Goal: Information Seeking & Learning: Find specific fact

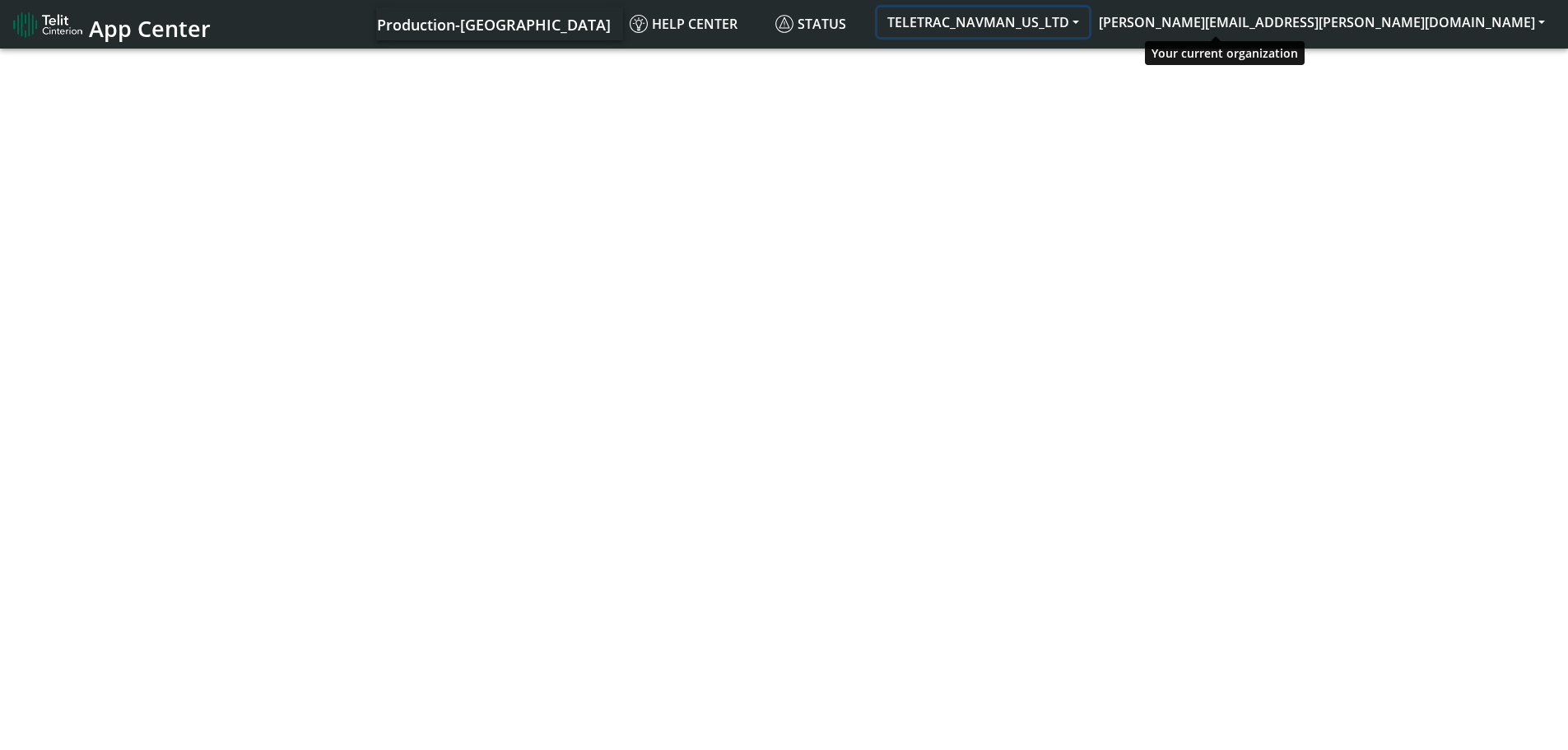
click at [1089, 26] on button "TELETRAC_NAVMAN_US_LTD" at bounding box center [982, 22] width 211 height 29
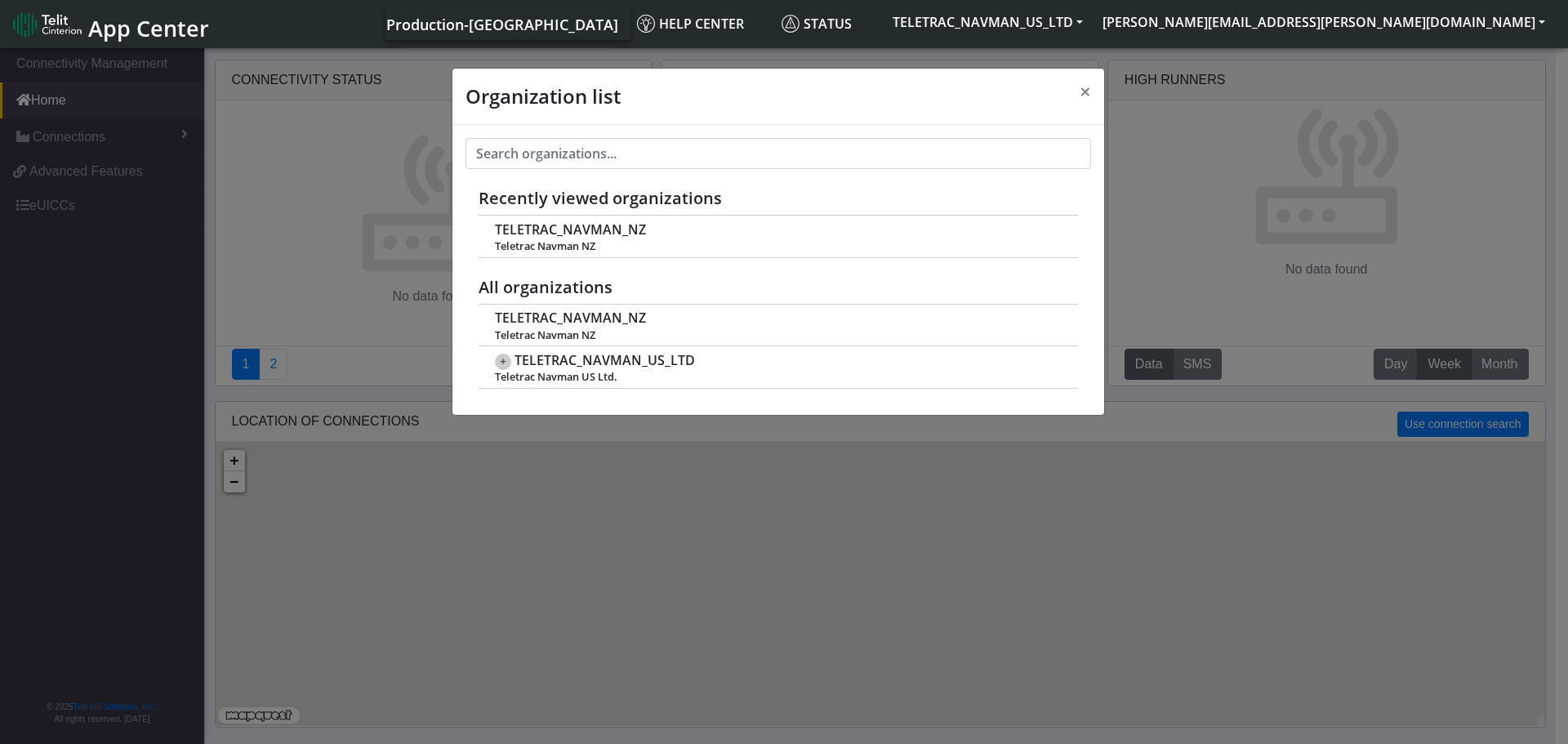
scroll to position [6, 0]
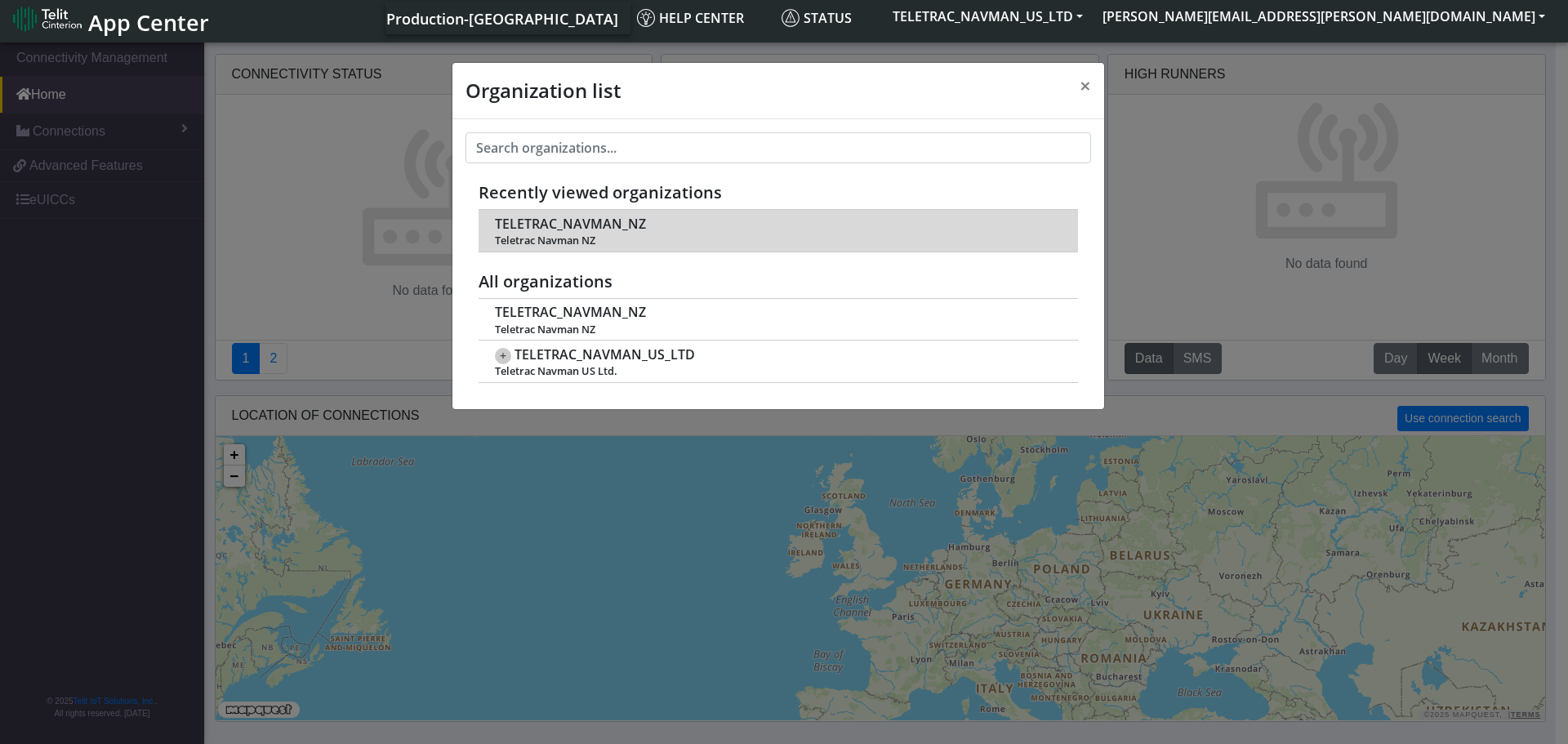
click at [705, 217] on td "TELETRAC_NAVMAN_NZ Teletrac Navman NZ" at bounding box center [777, 231] width 599 height 42
click at [613, 232] on span "TELETRAC_NAVMAN_NZ" at bounding box center [570, 224] width 151 height 16
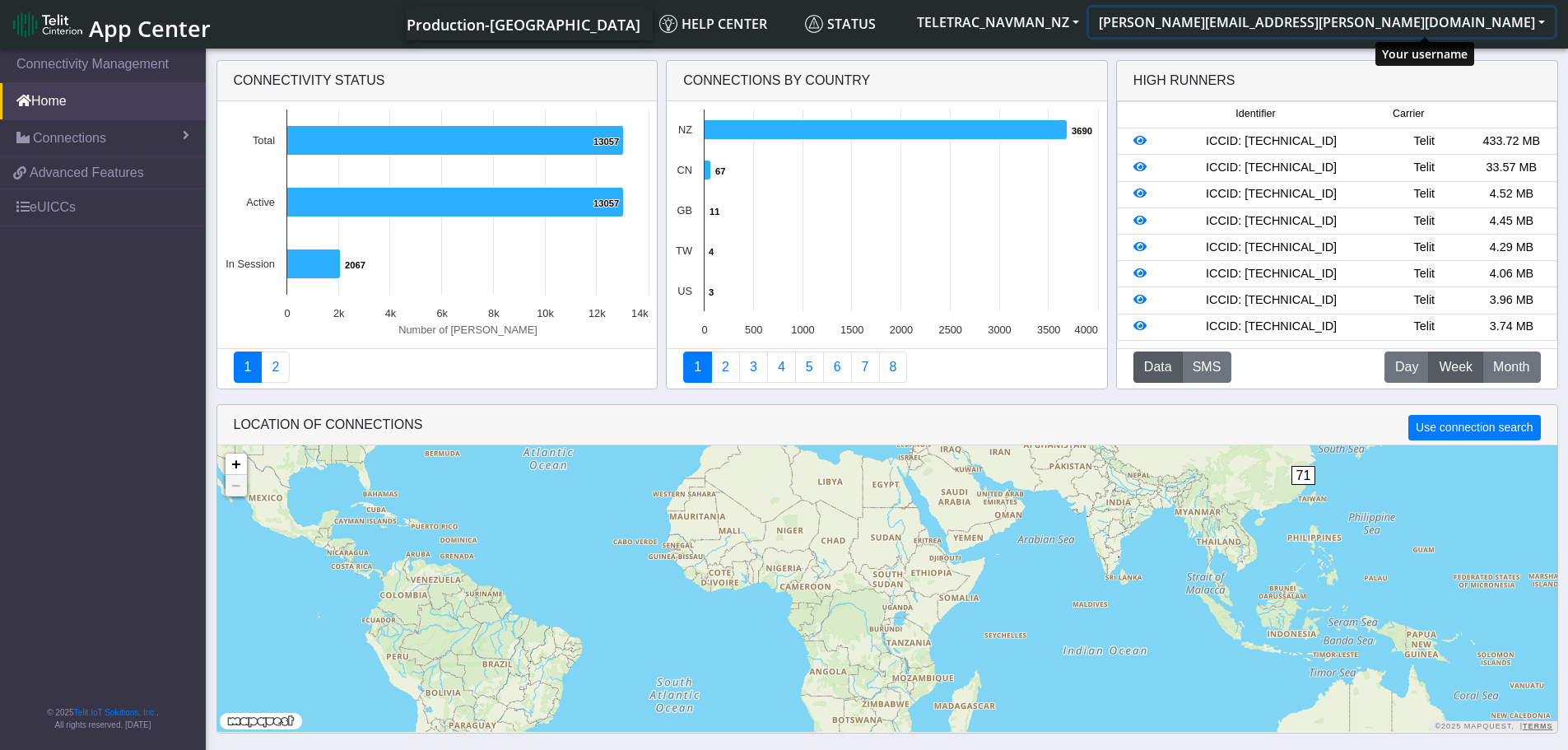
click at [1401, 24] on button "[PERSON_NAME][EMAIL_ADDRESS][PERSON_NAME][DOMAIN_NAME]" at bounding box center [1321, 22] width 466 height 29
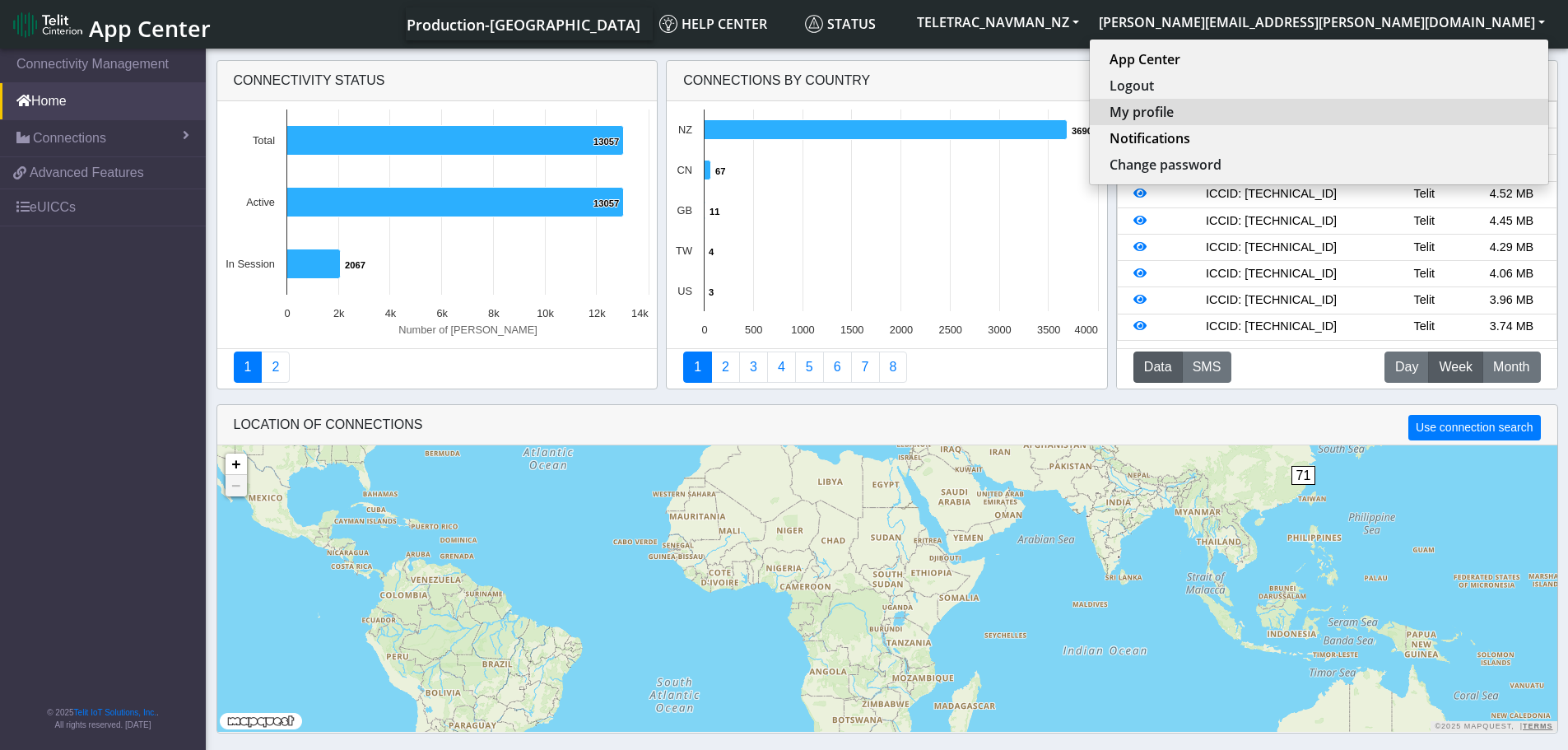
click at [1377, 109] on button "My profile" at bounding box center [1319, 111] width 458 height 26
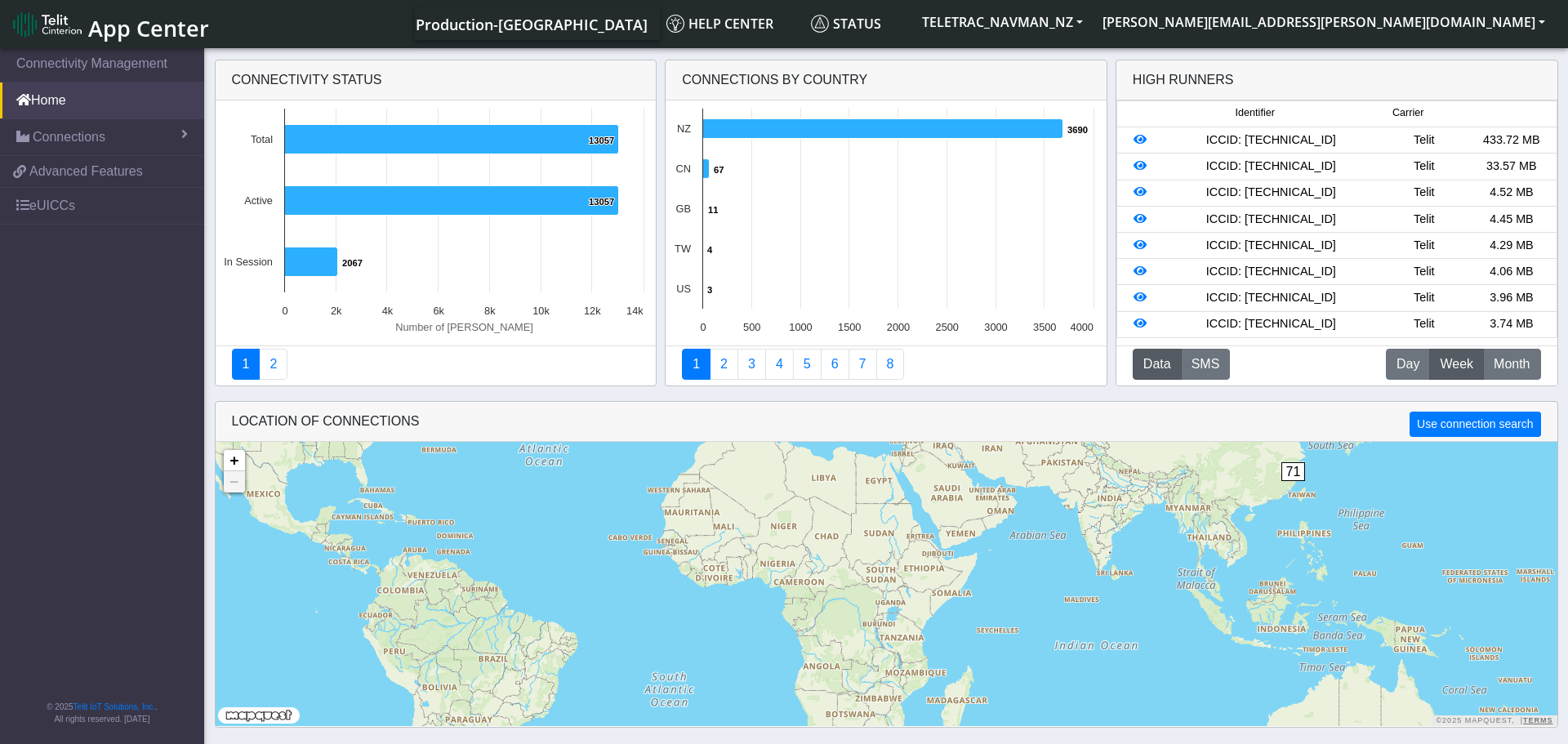
select select "en_US"
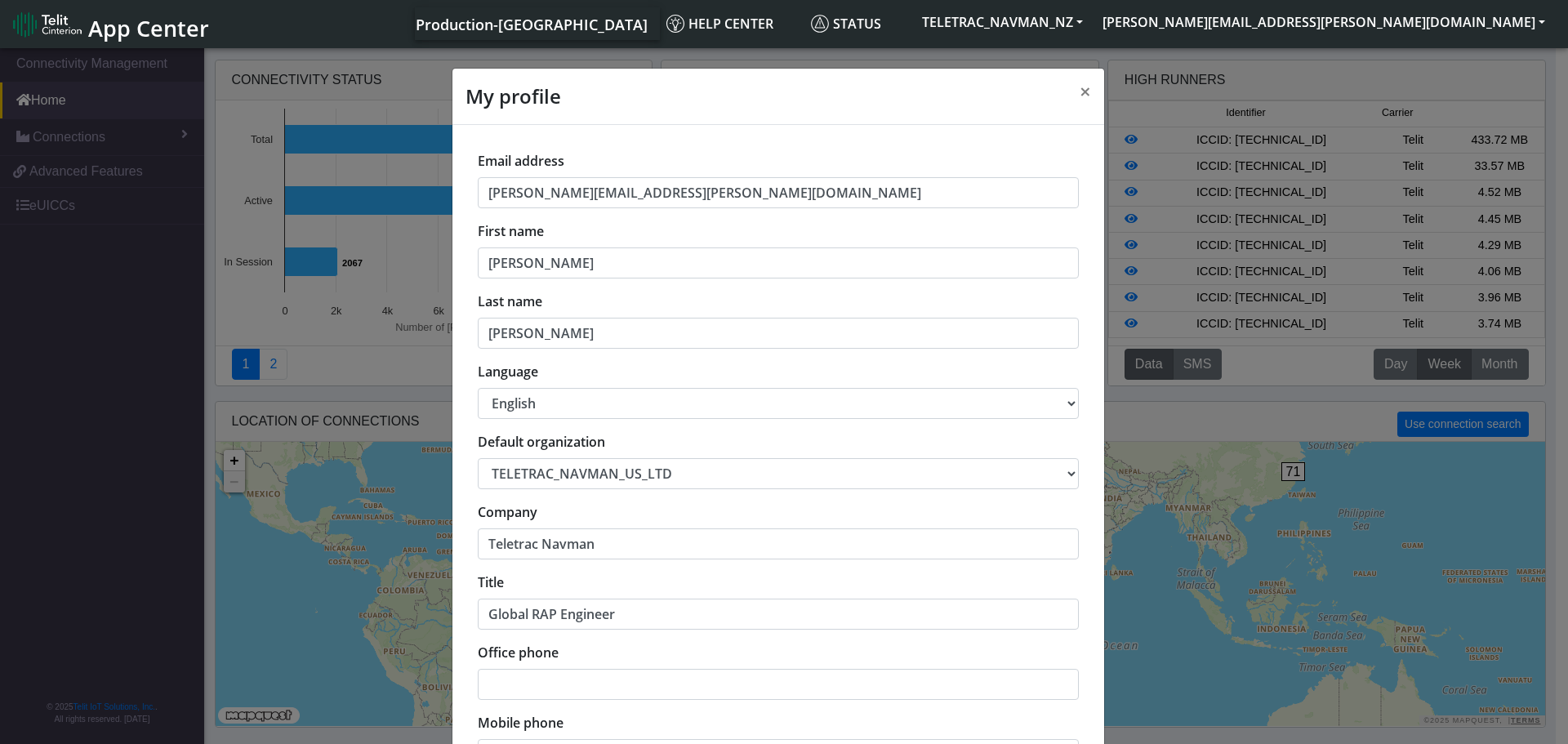
scroll to position [6, 0]
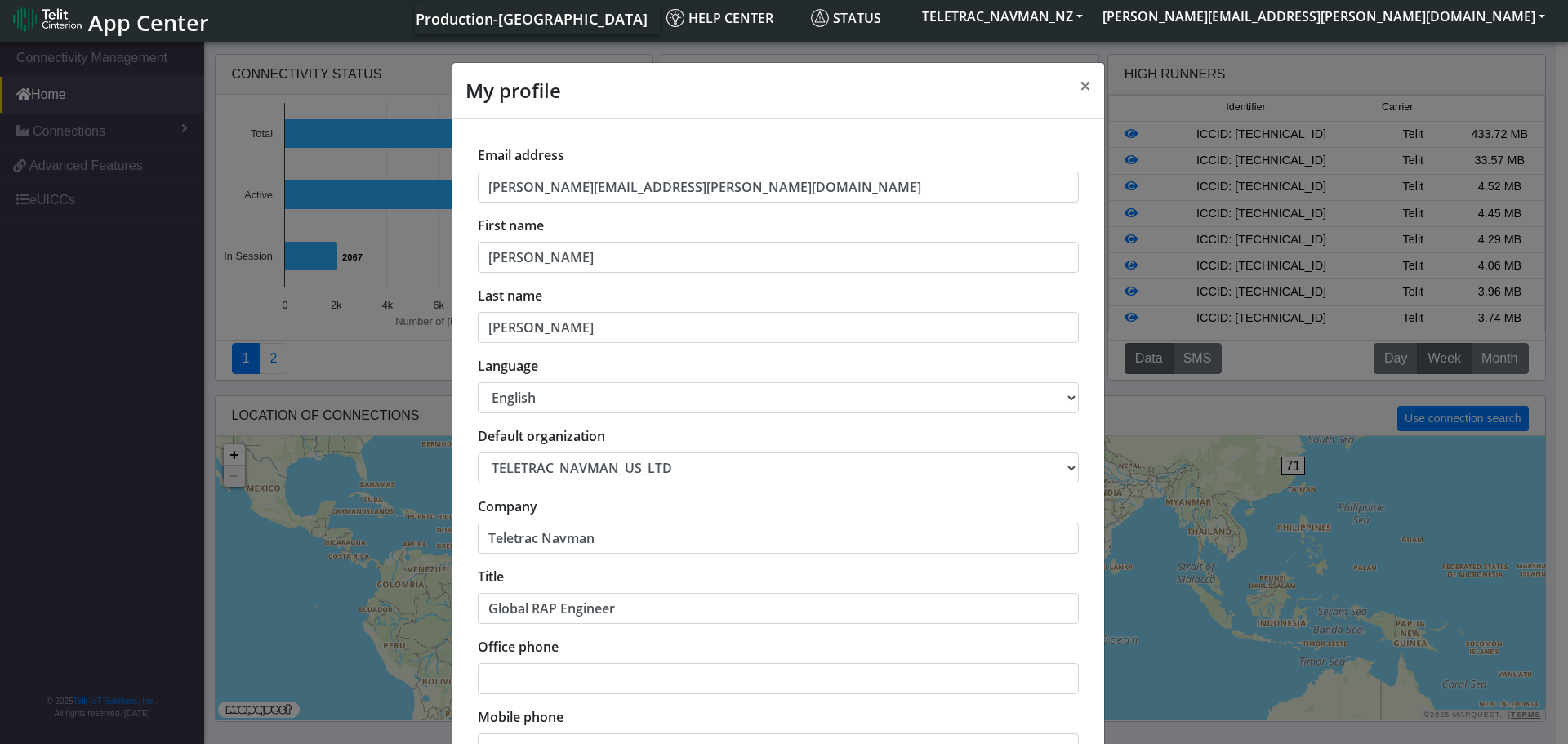
click at [702, 459] on select "TELETRAC_NAVMAN_NZ TELETRAC_NAVMAN_US_LTD TELETRAC_NAVMAN_UK" at bounding box center [778, 467] width 601 height 31
select select "67f570b5709441096aa8200b"
click at [478, 452] on select "TELETRAC_NAVMAN_NZ TELETRAC_NAVMAN_US_LTD TELETRAC_NAVMAN_UK" at bounding box center [778, 467] width 601 height 31
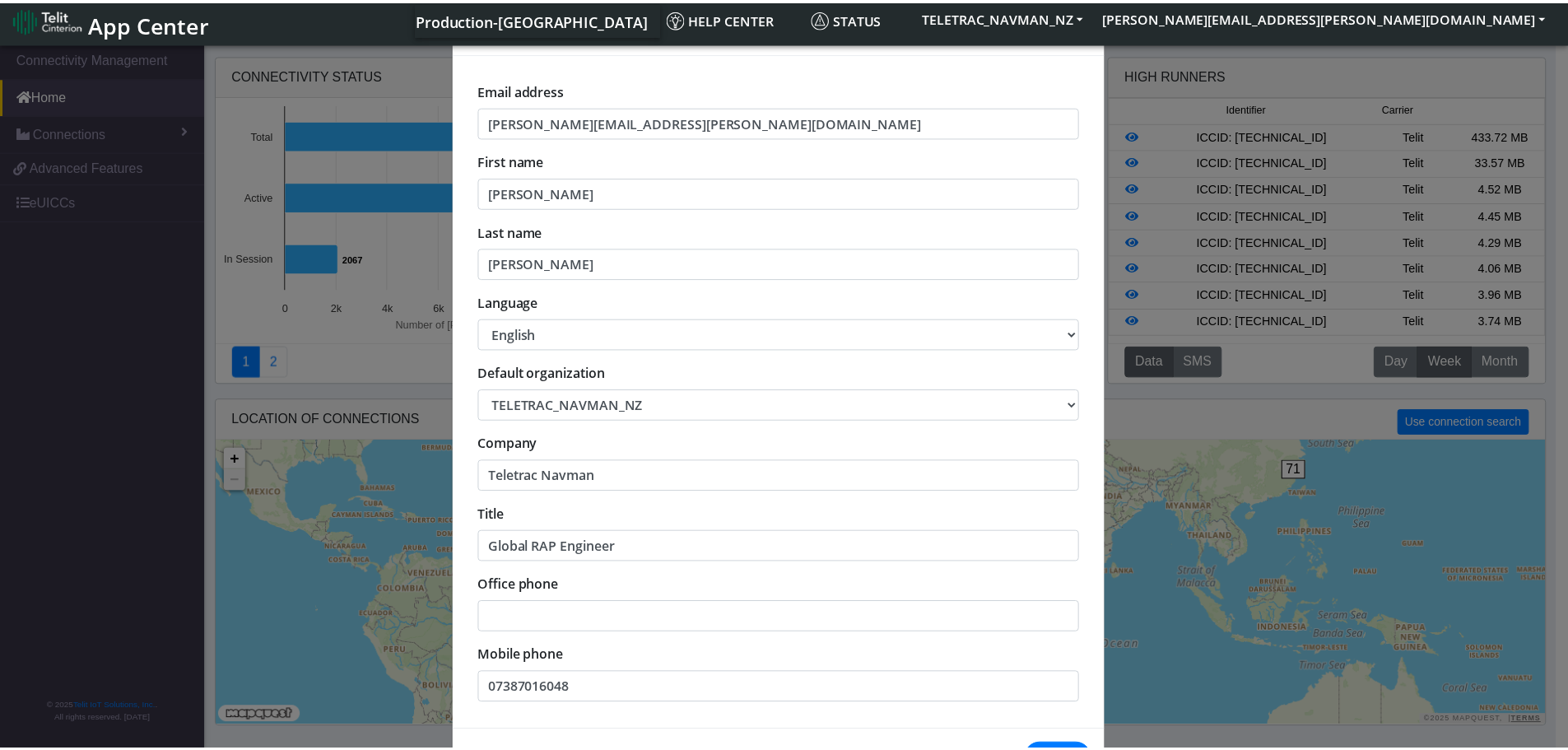
scroll to position [129, 0]
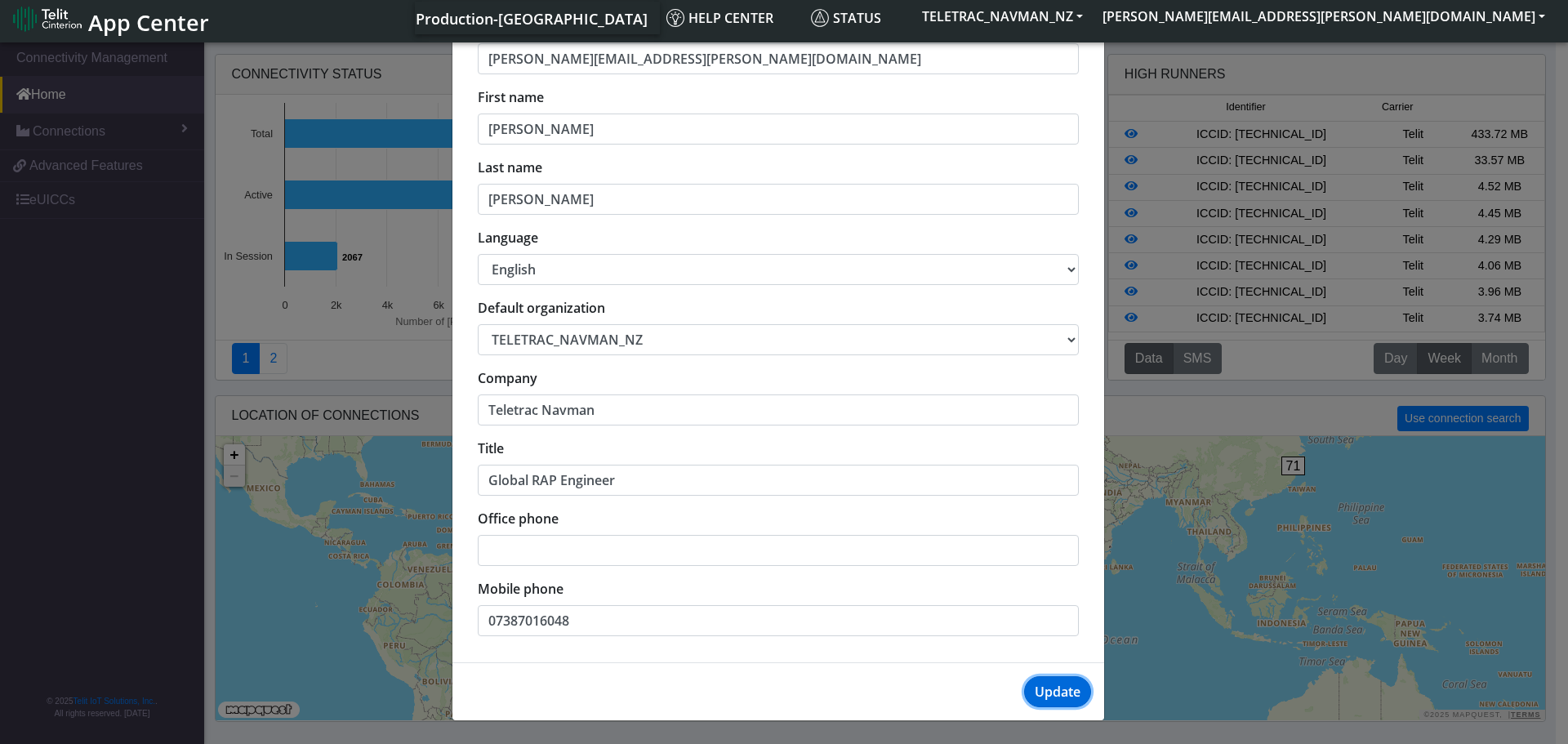
click at [1048, 696] on button "Update" at bounding box center [1057, 691] width 67 height 31
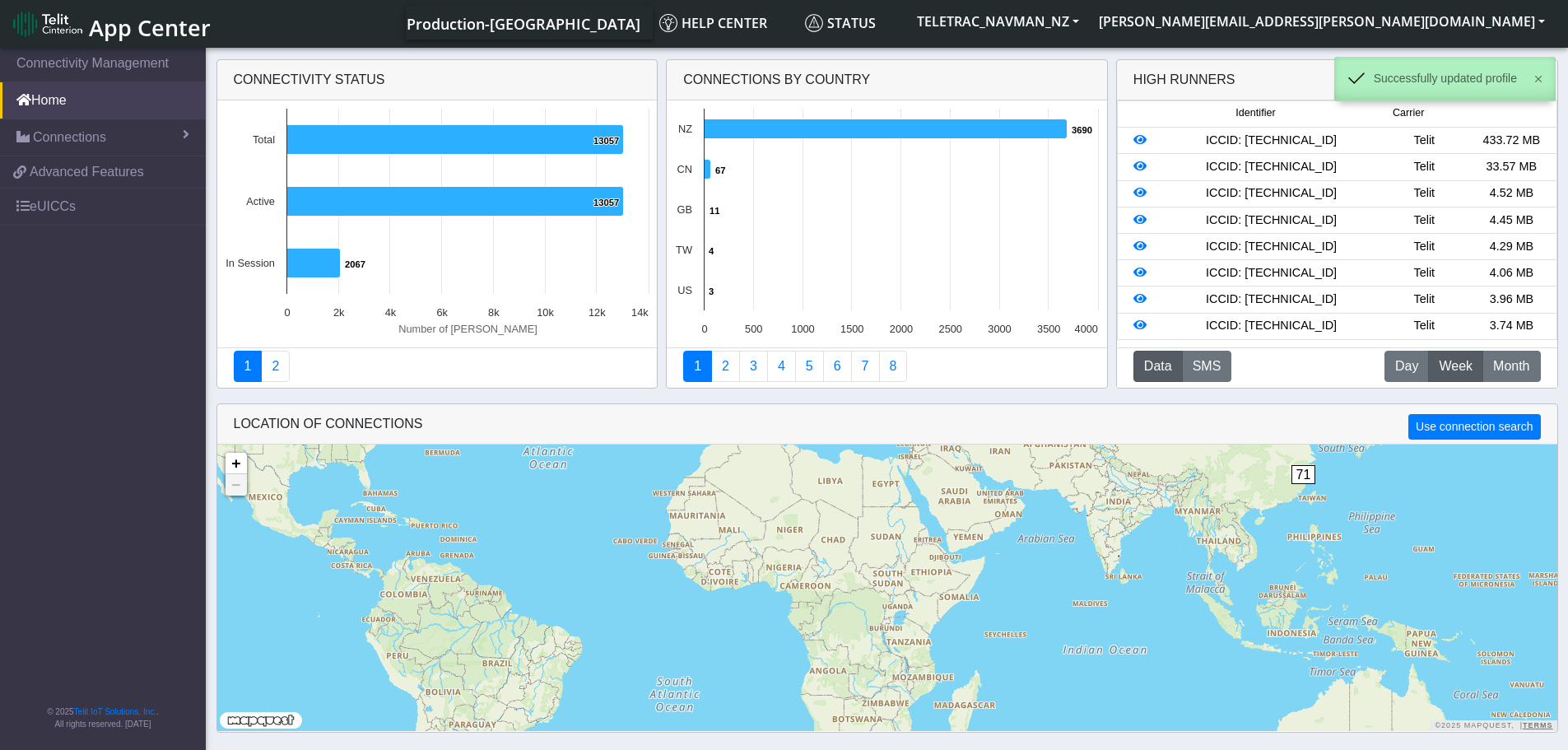
scroll to position [0, 0]
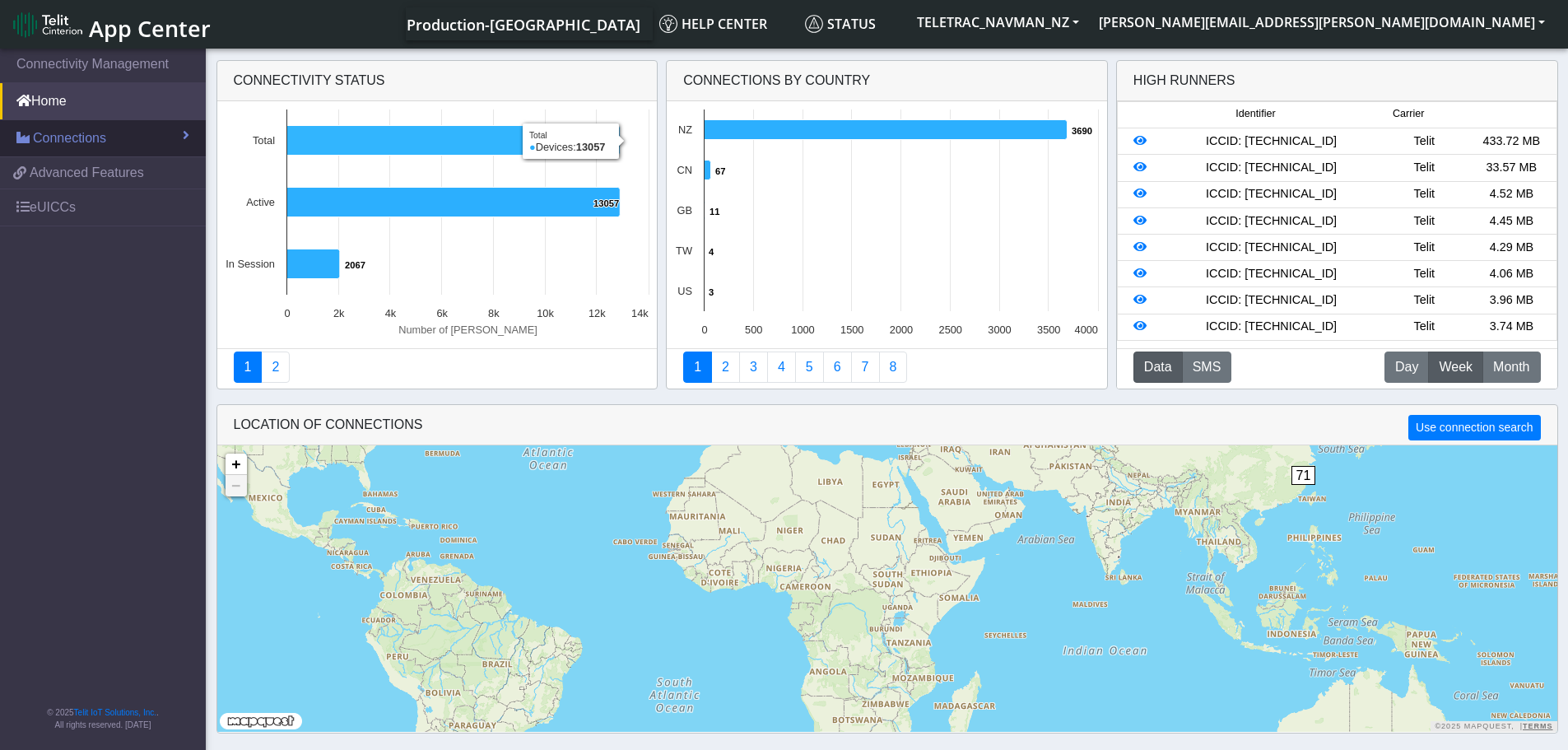
click at [81, 135] on span "Connections" at bounding box center [69, 137] width 73 height 19
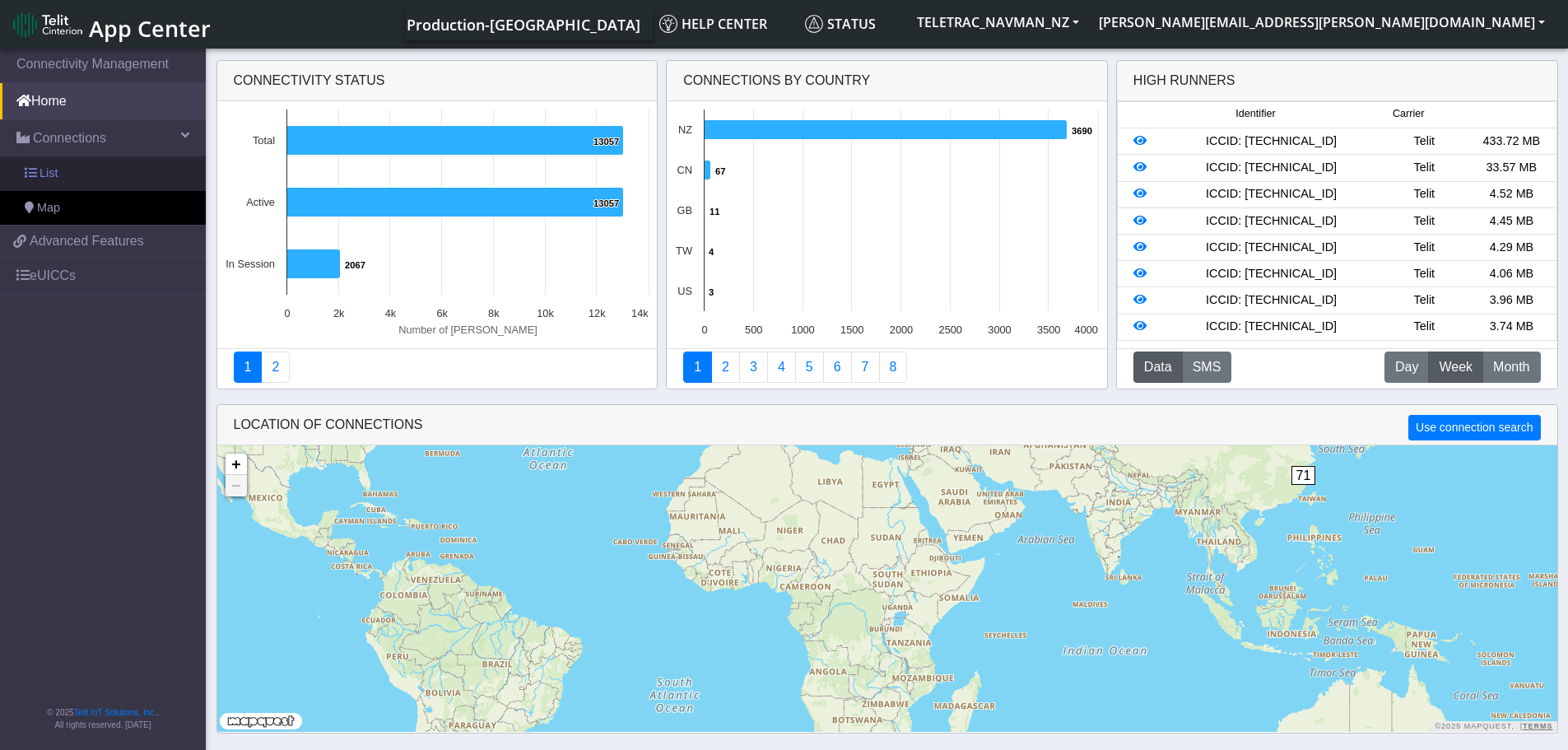
click at [120, 169] on link "List" at bounding box center [103, 174] width 206 height 35
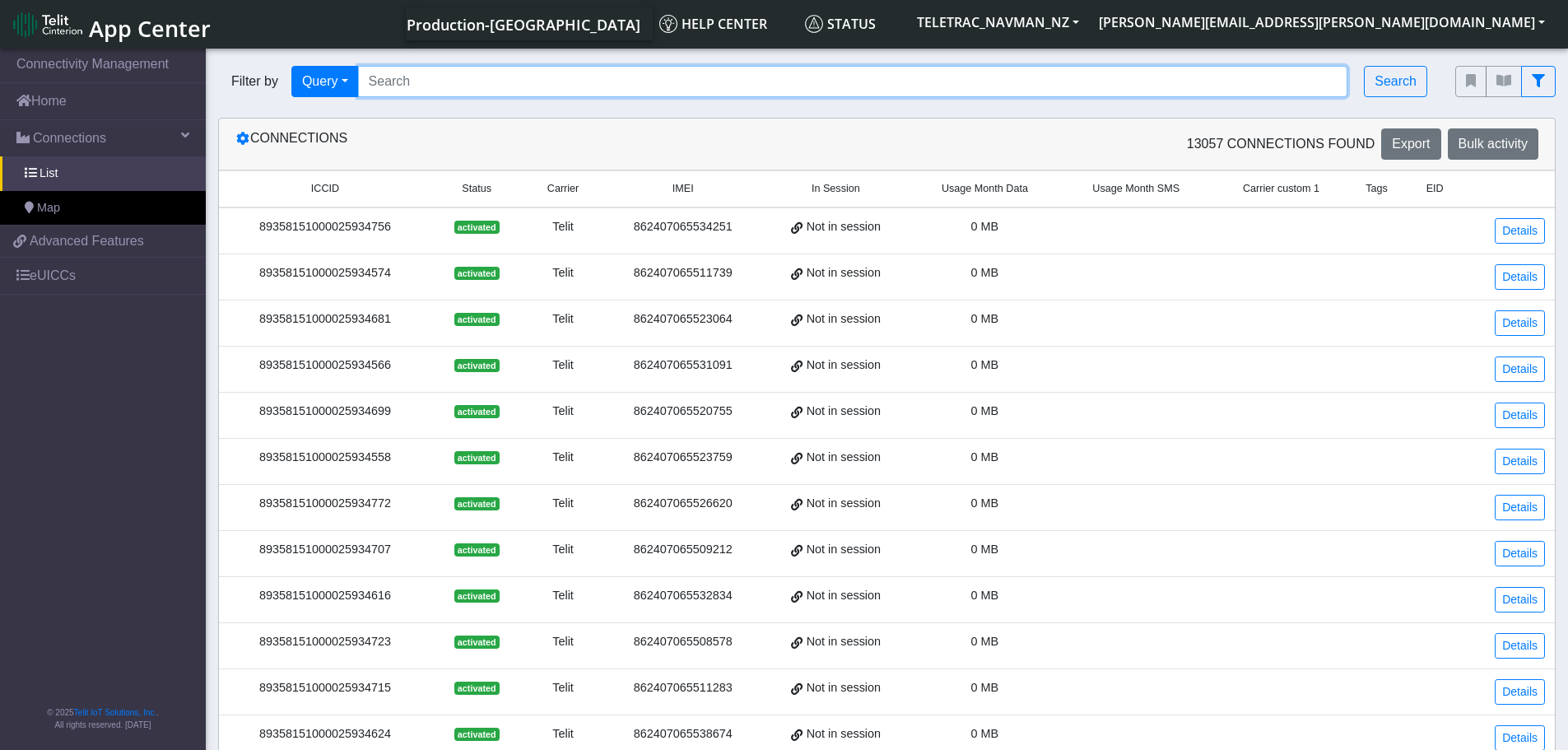
click at [443, 88] on input "Search..." at bounding box center [853, 81] width 990 height 31
type input "02593200000023235118"
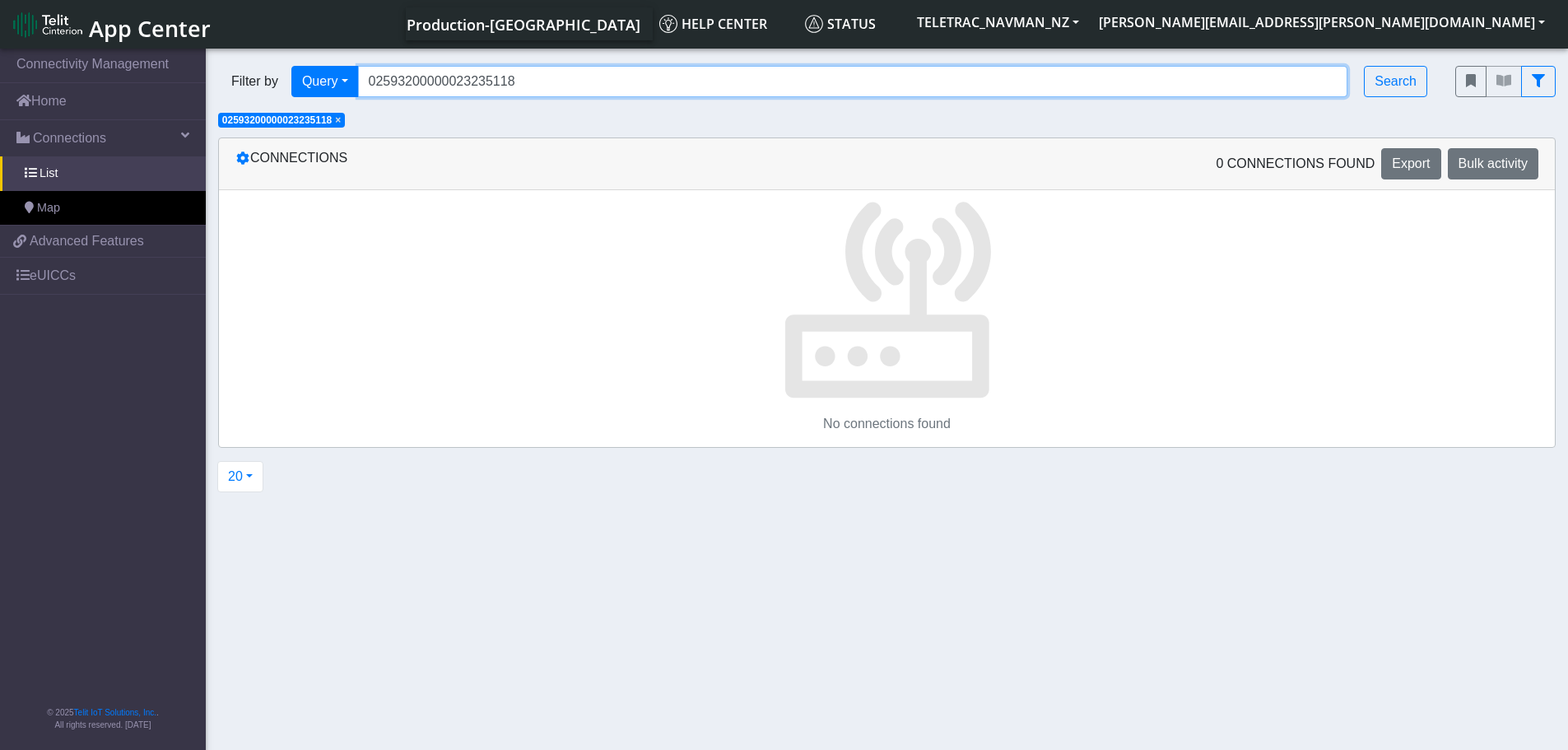
click at [443, 88] on input "02593200000023235118" at bounding box center [853, 81] width 990 height 31
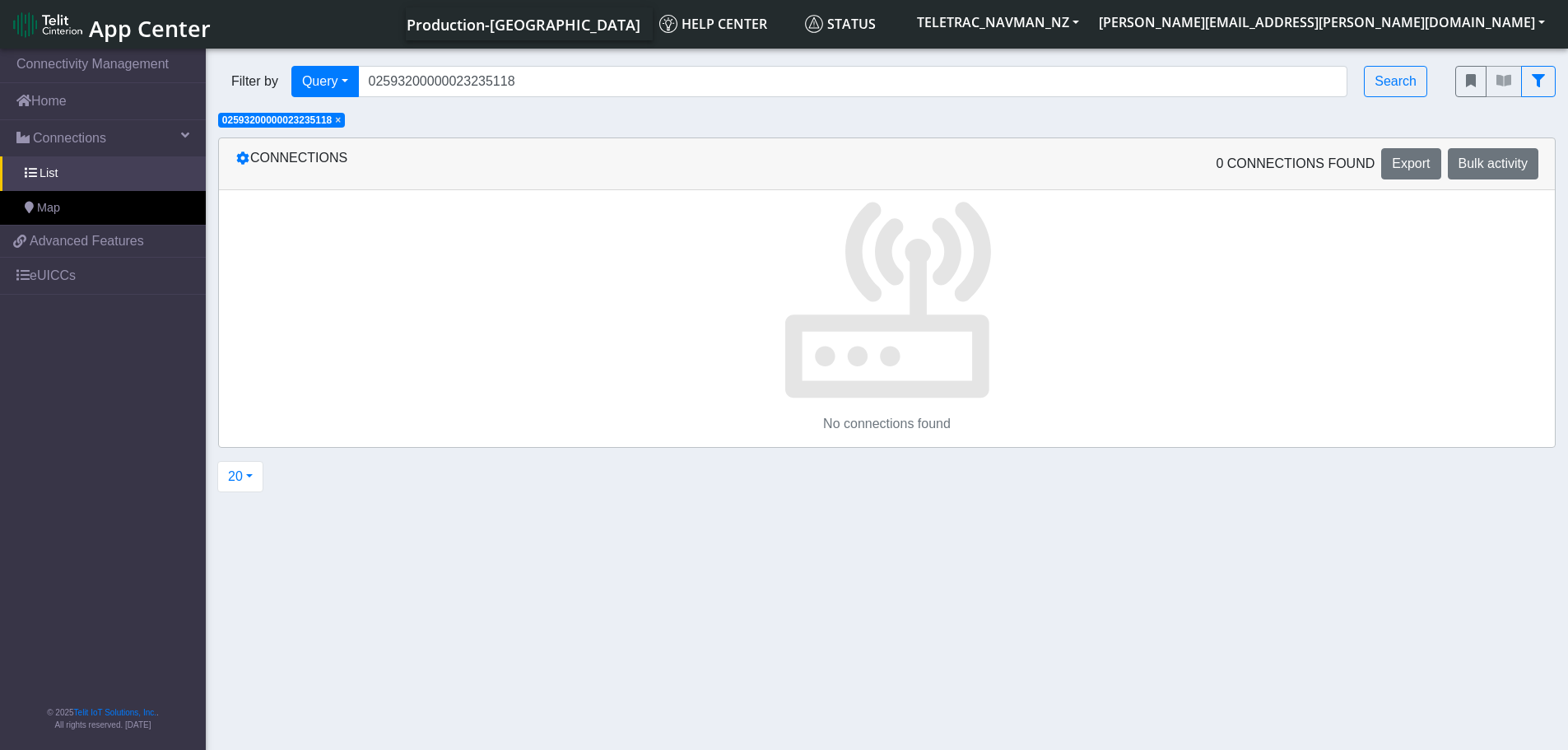
click at [513, 269] on p at bounding box center [887, 296] width 1336 height 211
click at [73, 182] on link "List" at bounding box center [103, 174] width 206 height 35
click at [51, 122] on link "Connections" at bounding box center [103, 138] width 206 height 36
click at [340, 120] on span "×" at bounding box center [338, 121] width 6 height 12
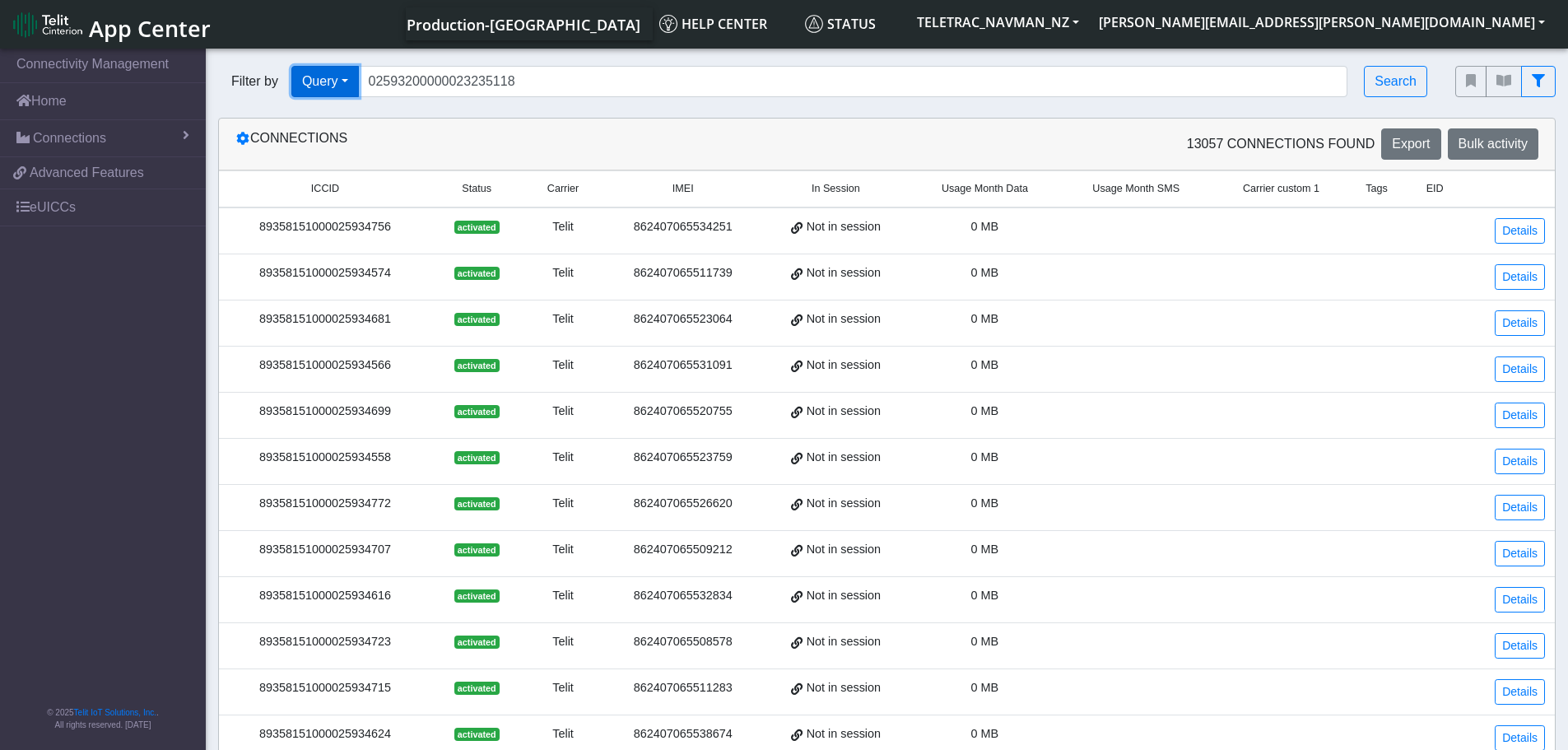
click at [345, 89] on button "Query" at bounding box center [325, 81] width 67 height 31
click at [1549, 72] on button "fitlers menu" at bounding box center [1538, 81] width 35 height 31
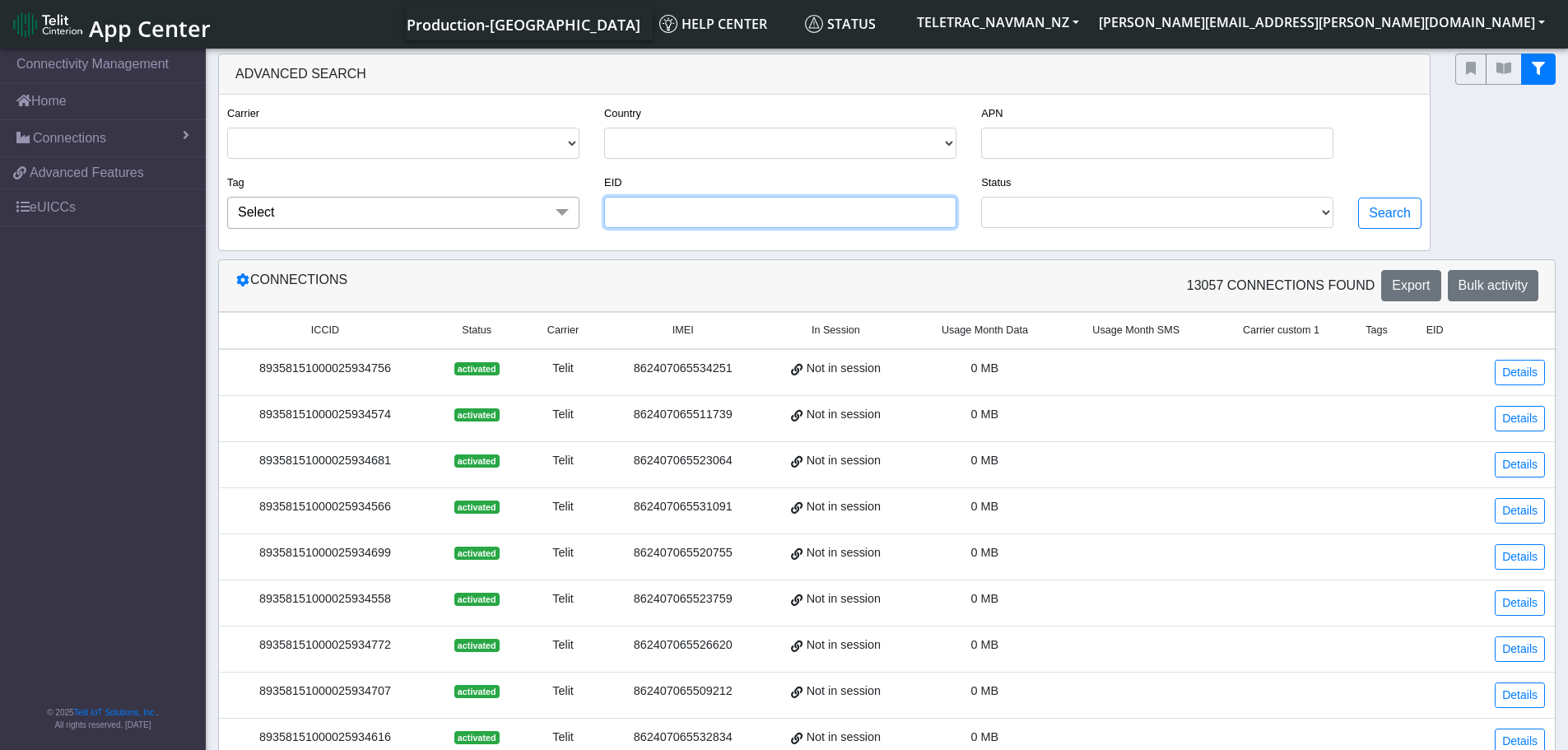
click at [698, 225] on input "EID" at bounding box center [780, 212] width 352 height 31
paste input "02593200000023235118"
type input "02593200000023235118"
click at [1407, 217] on button "Search" at bounding box center [1389, 212] width 63 height 31
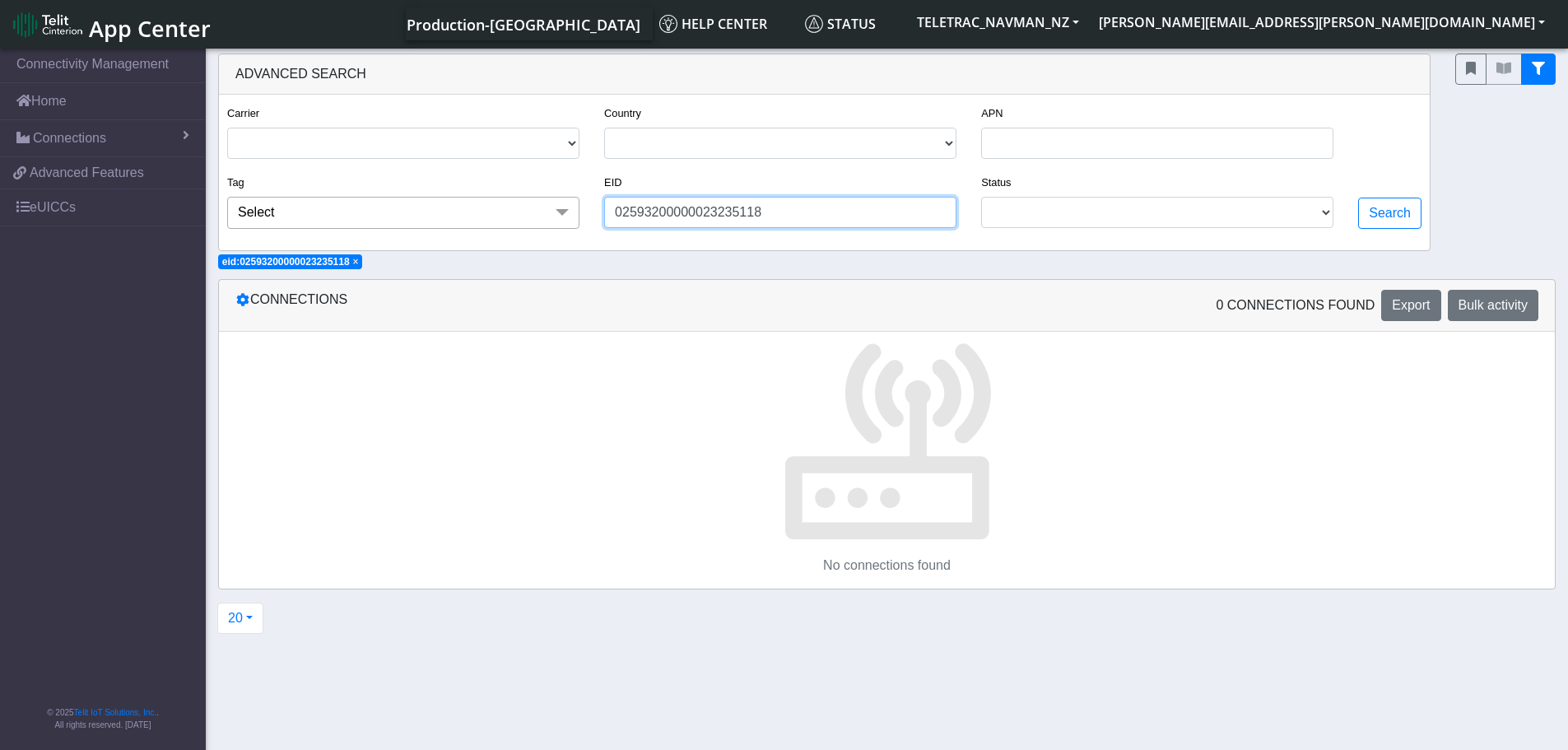
click at [812, 205] on input "02593200000023235118" at bounding box center [780, 212] width 352 height 31
click at [566, 211] on span at bounding box center [562, 212] width 33 height 31
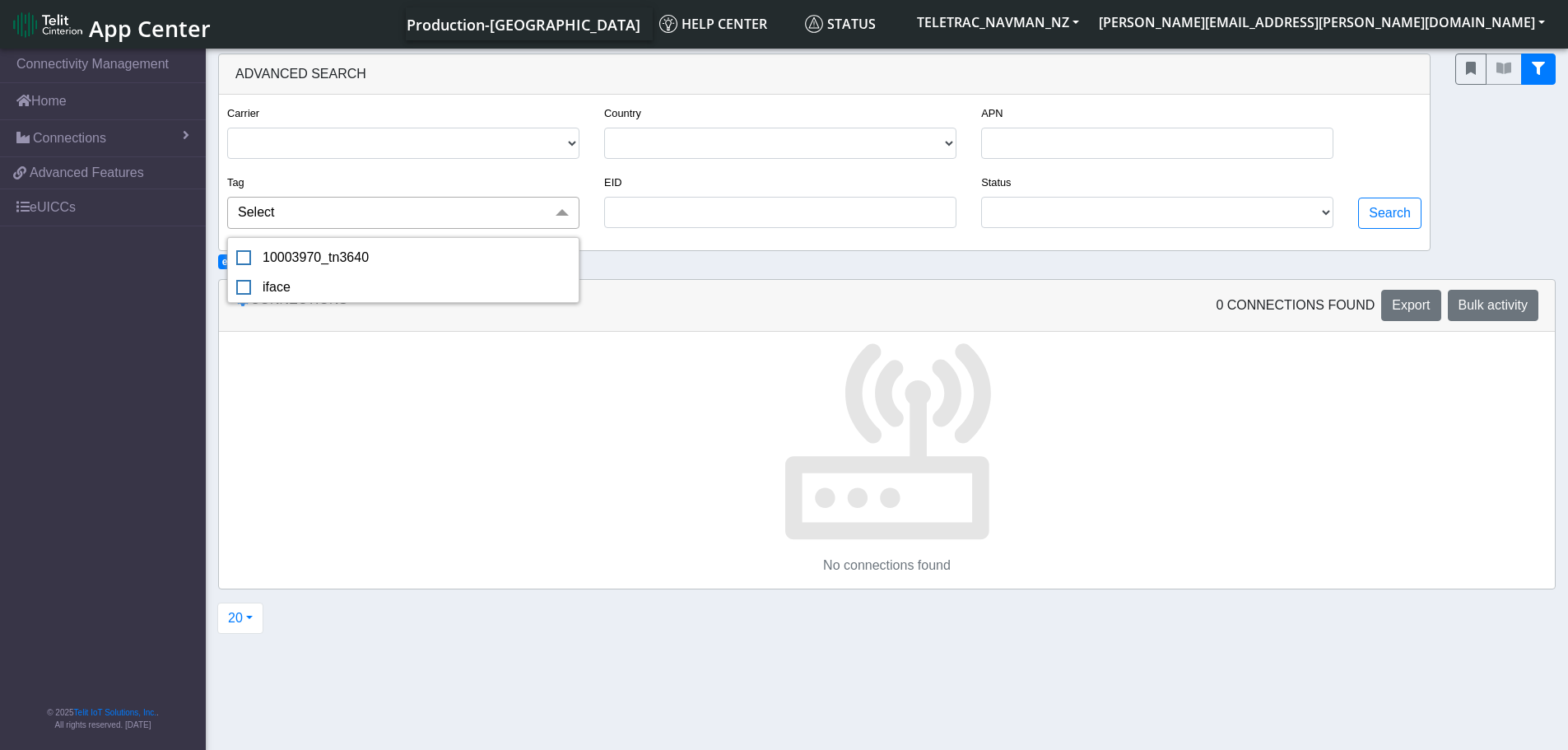
click at [574, 210] on span at bounding box center [562, 212] width 33 height 31
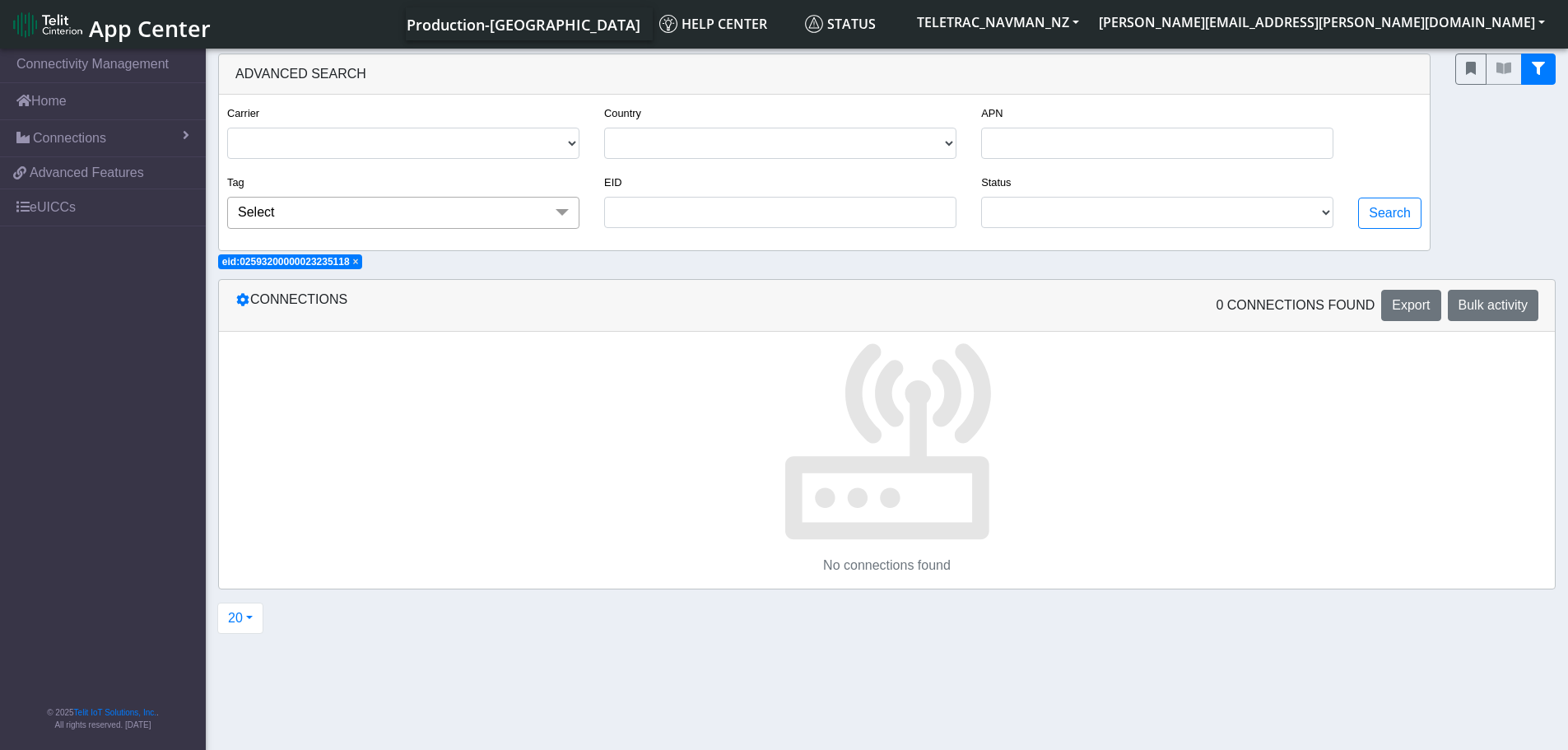
click at [359, 261] on span "×" at bounding box center [356, 262] width 6 height 12
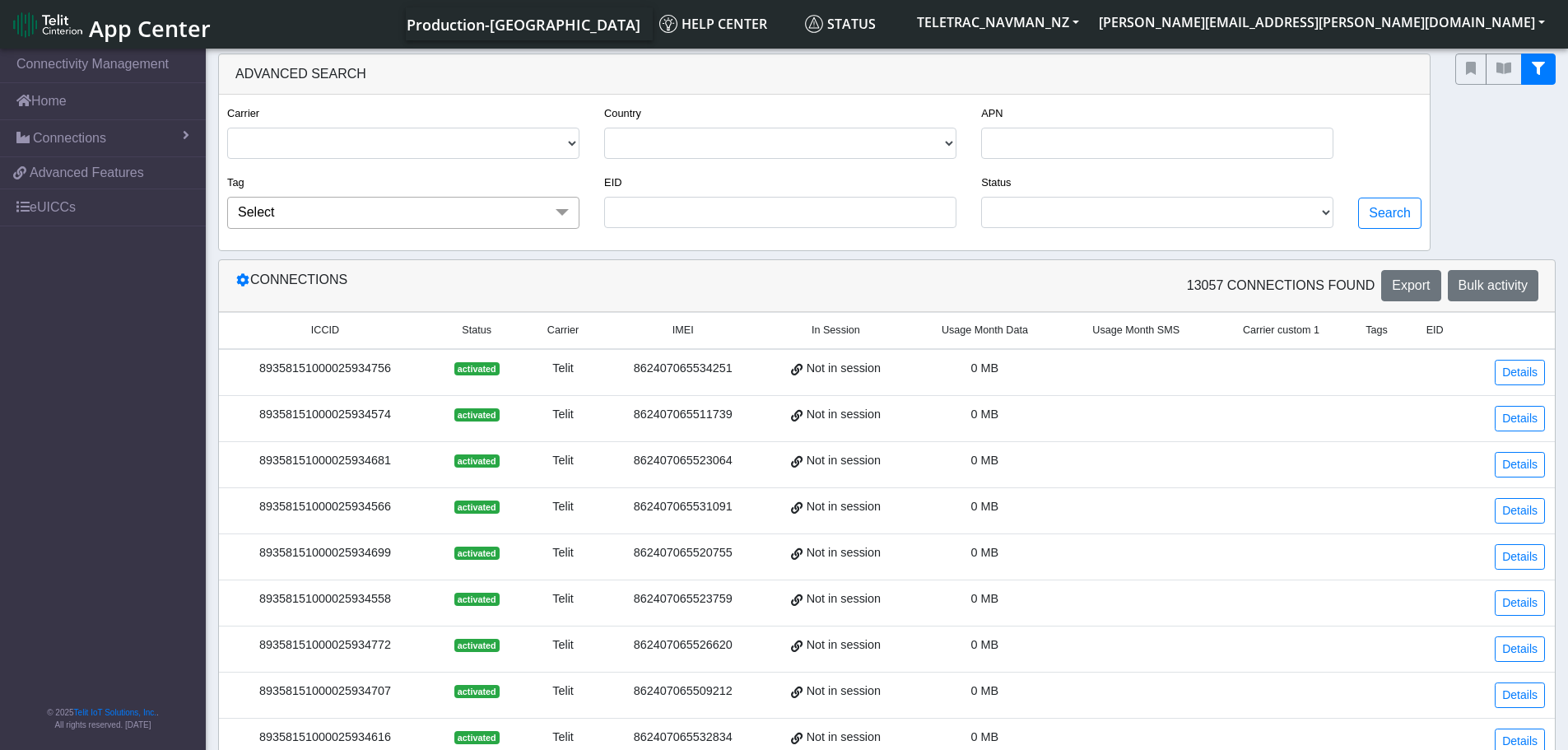
click at [1547, 372] on td "Details" at bounding box center [1511, 372] width 88 height 47
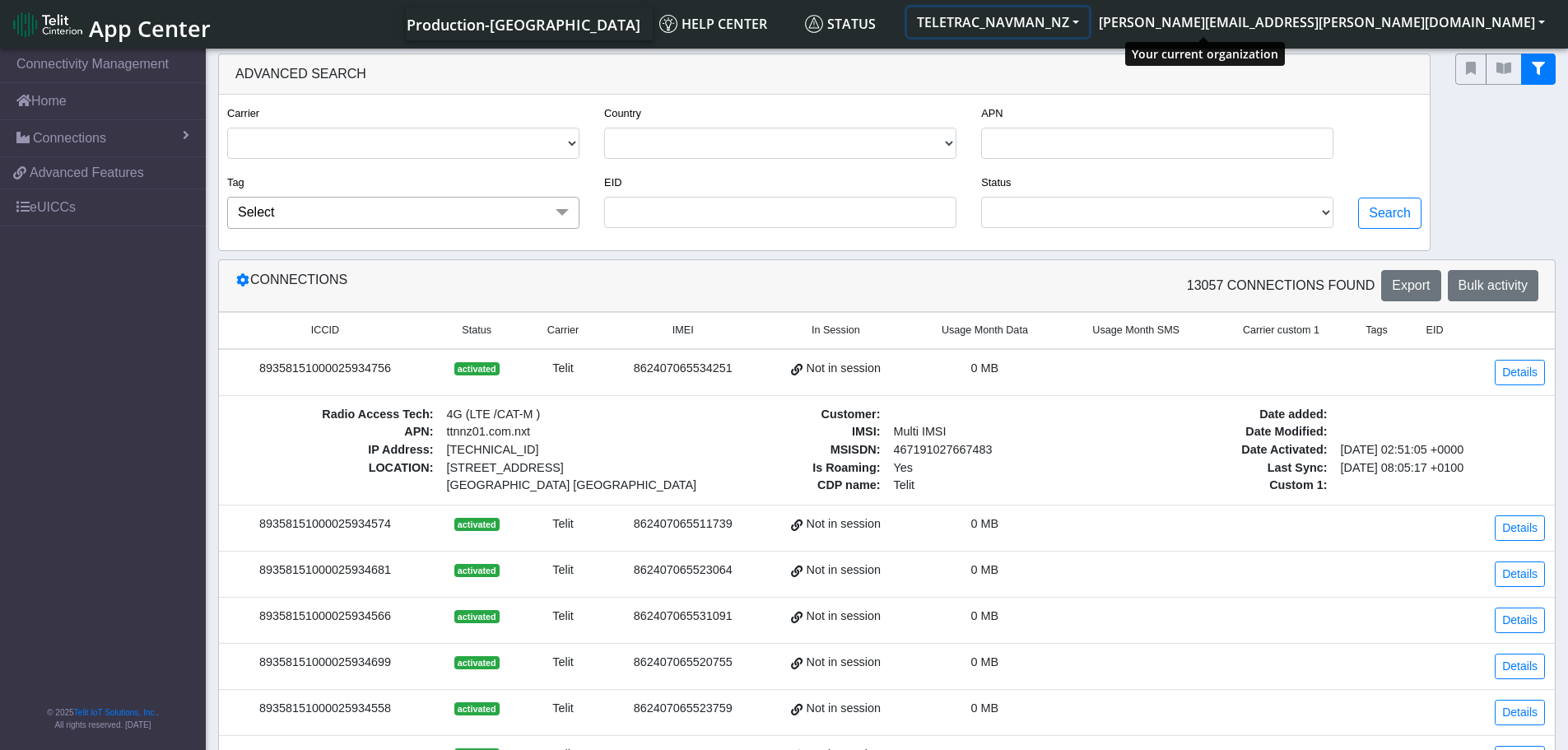
click at [1089, 28] on button "TELETRAC_NAVMAN_NZ" at bounding box center [998, 22] width 182 height 29
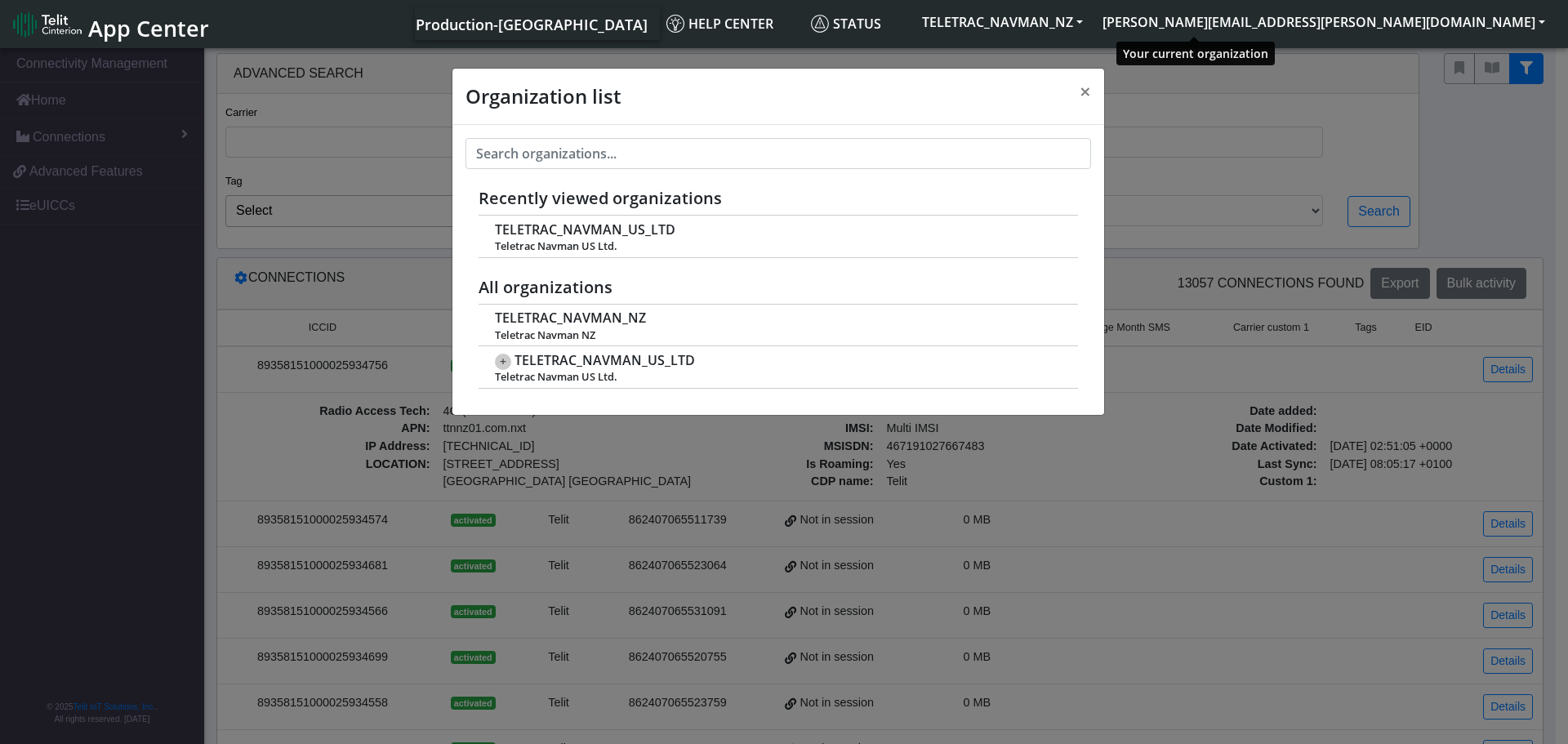
scroll to position [6, 0]
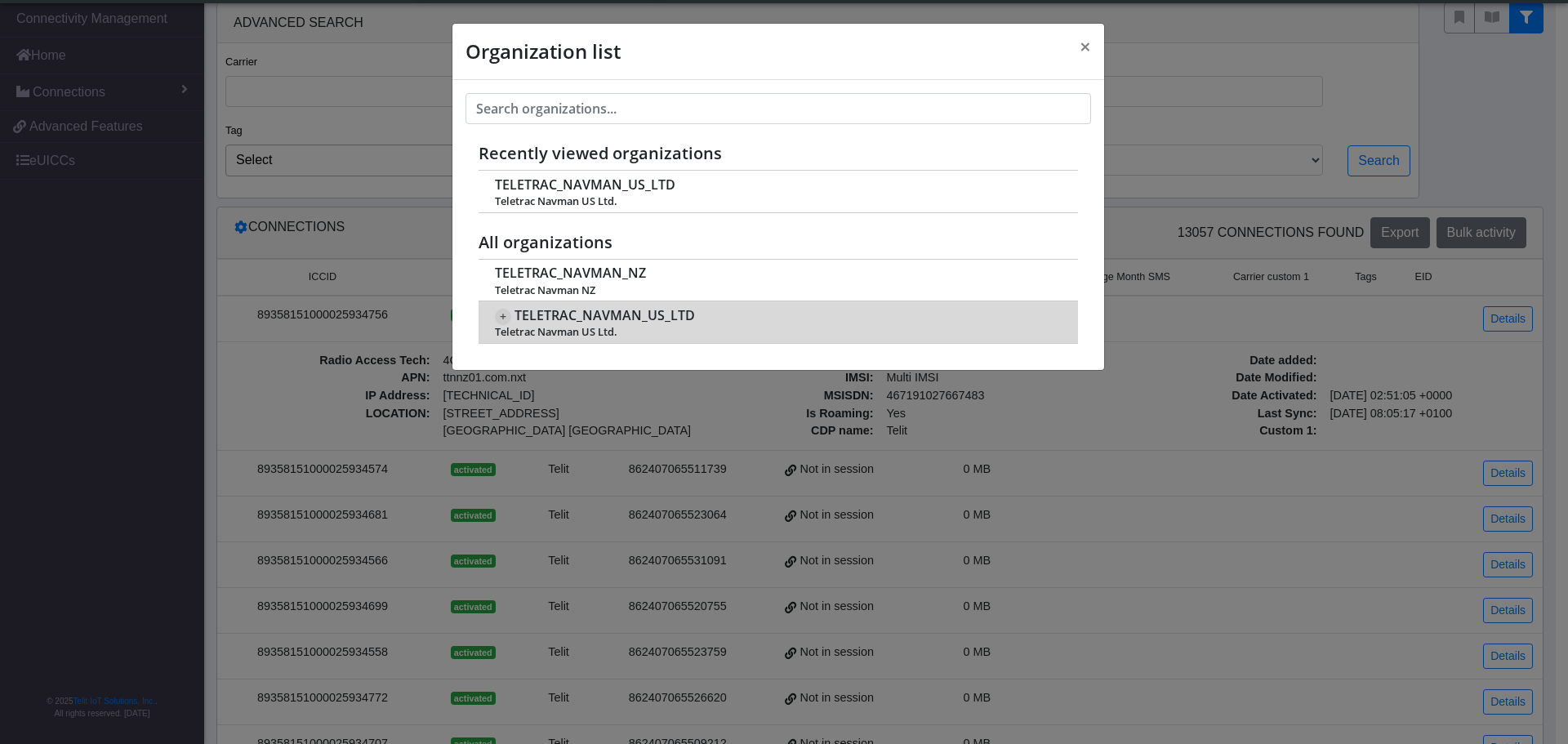
click at [626, 318] on span "TELETRAC_NAVMAN_US_LTD" at bounding box center [604, 315] width 181 height 16
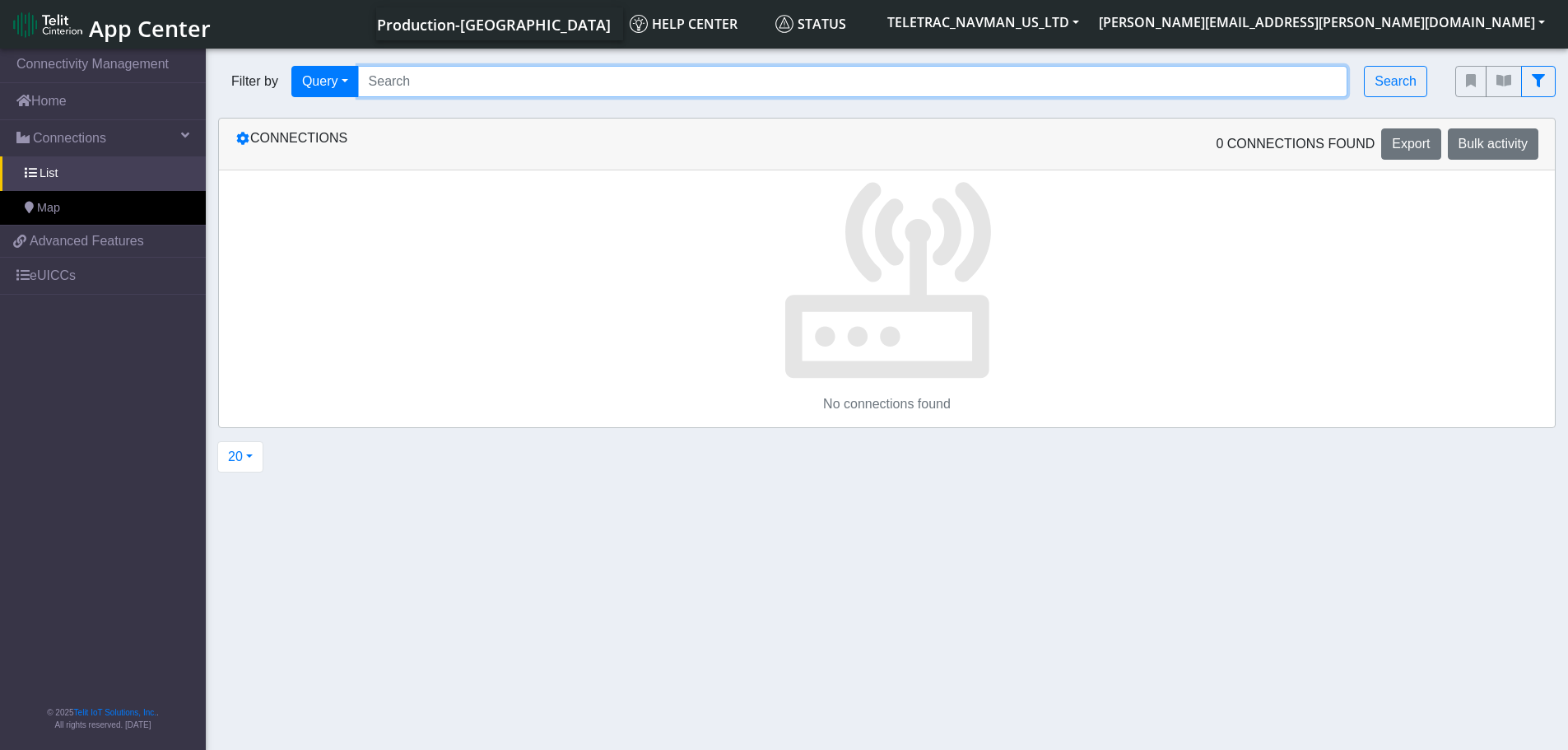
click at [422, 89] on input "Search..." at bounding box center [853, 81] width 990 height 31
paste input "02593200000023235118"
type input "02593200000023235118"
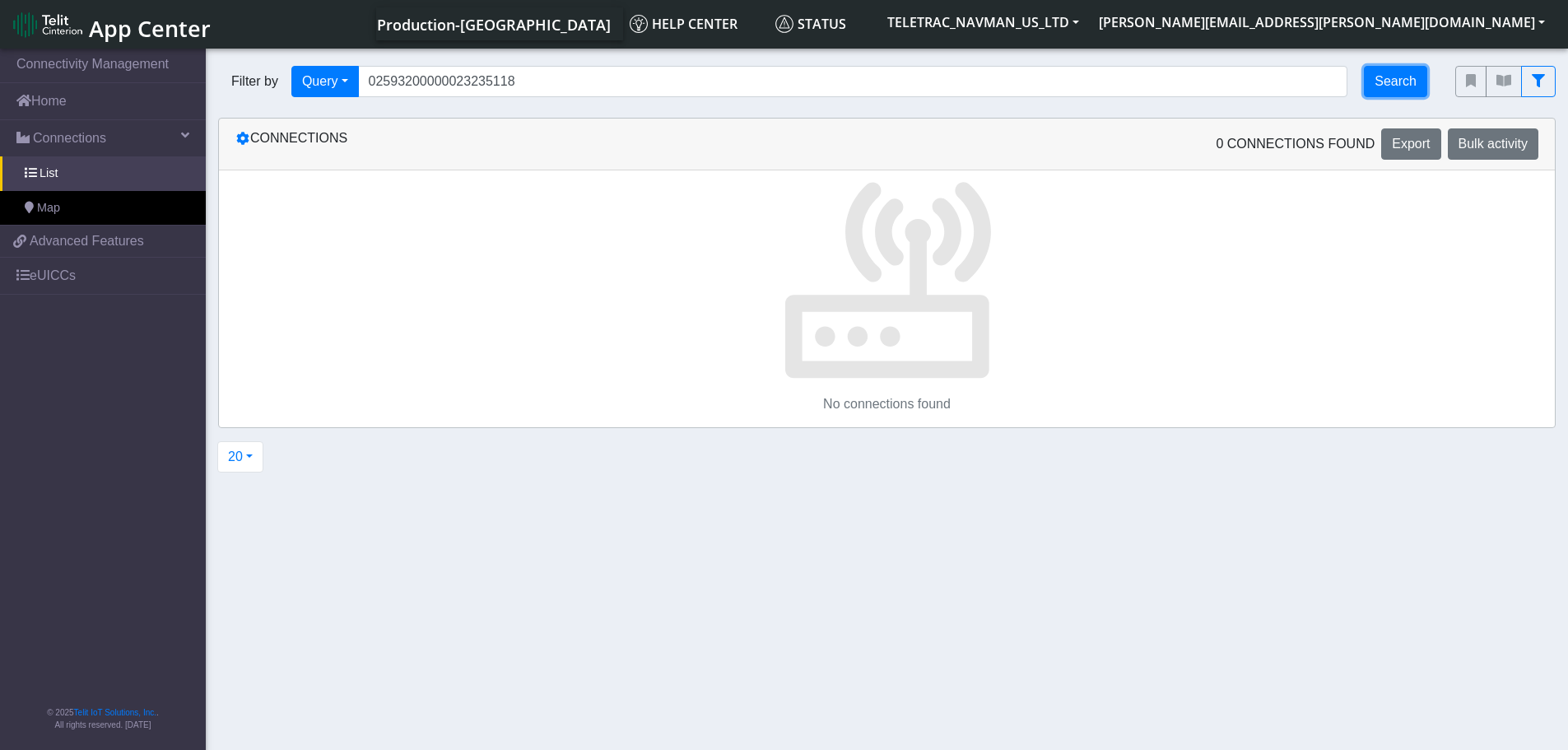
click at [1382, 94] on button "Search" at bounding box center [1395, 81] width 63 height 31
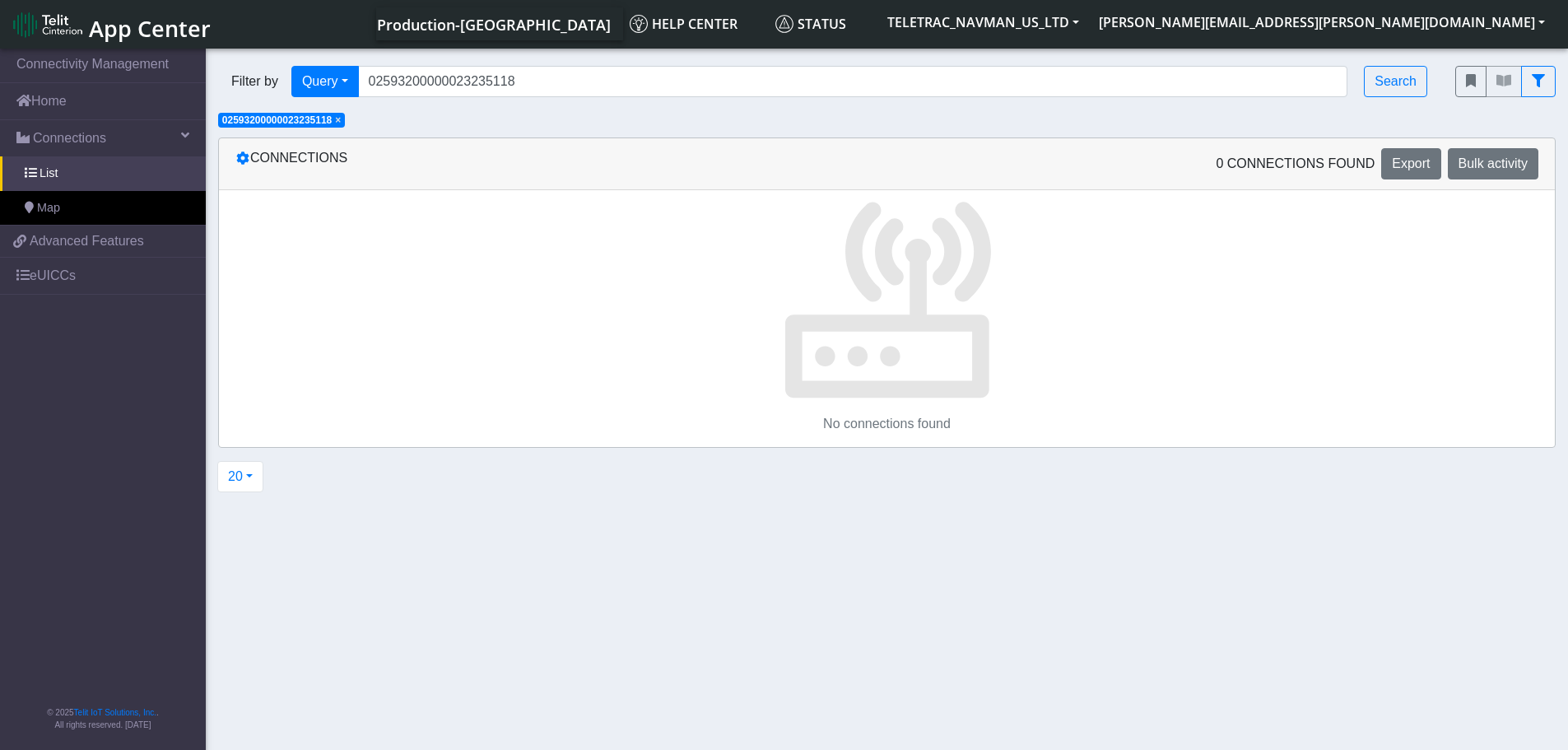
click at [338, 121] on span "× 02593200000023235118" at bounding box center [281, 121] width 126 height 15
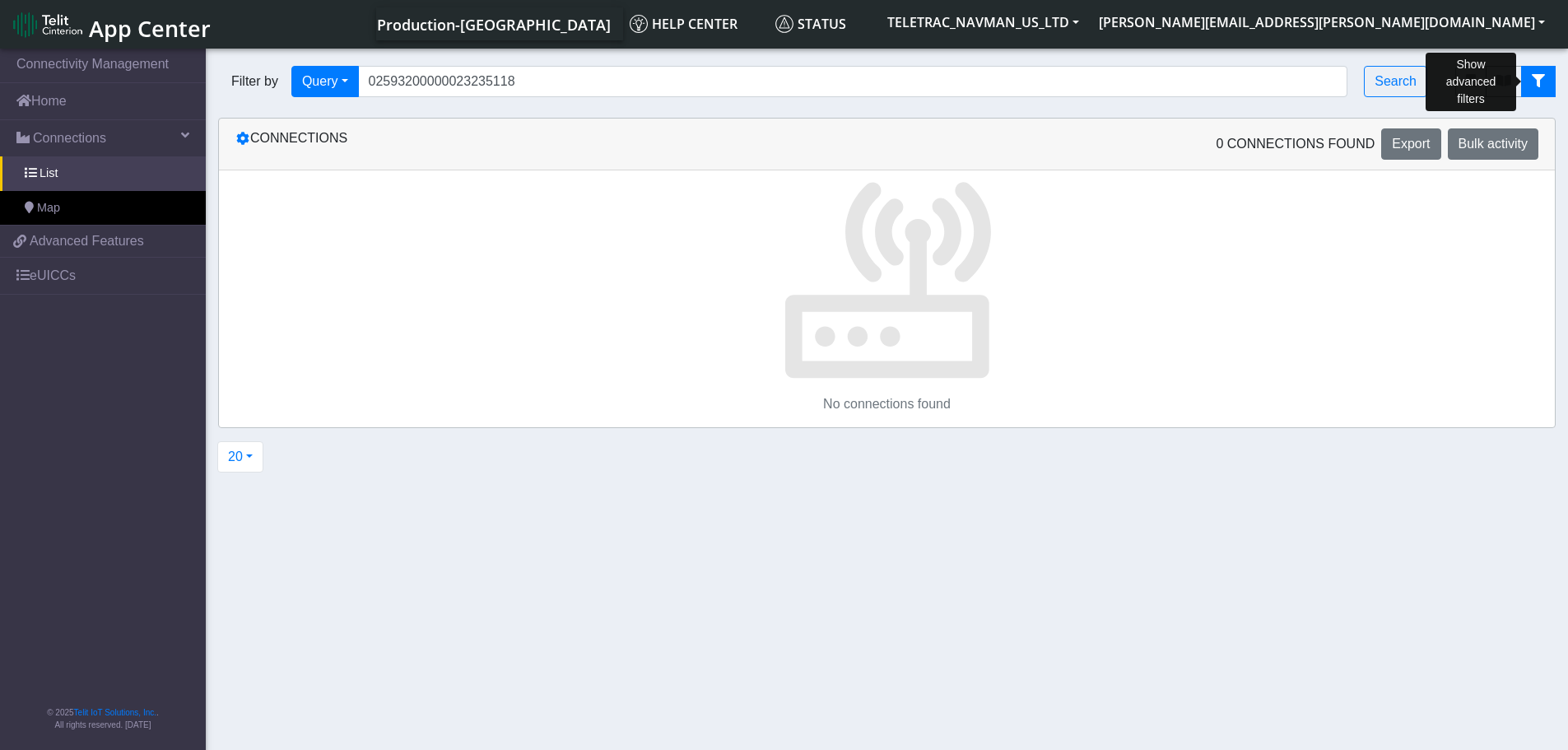
click at [1538, 86] on icon "fitlers menu" at bounding box center [1539, 81] width 13 height 13
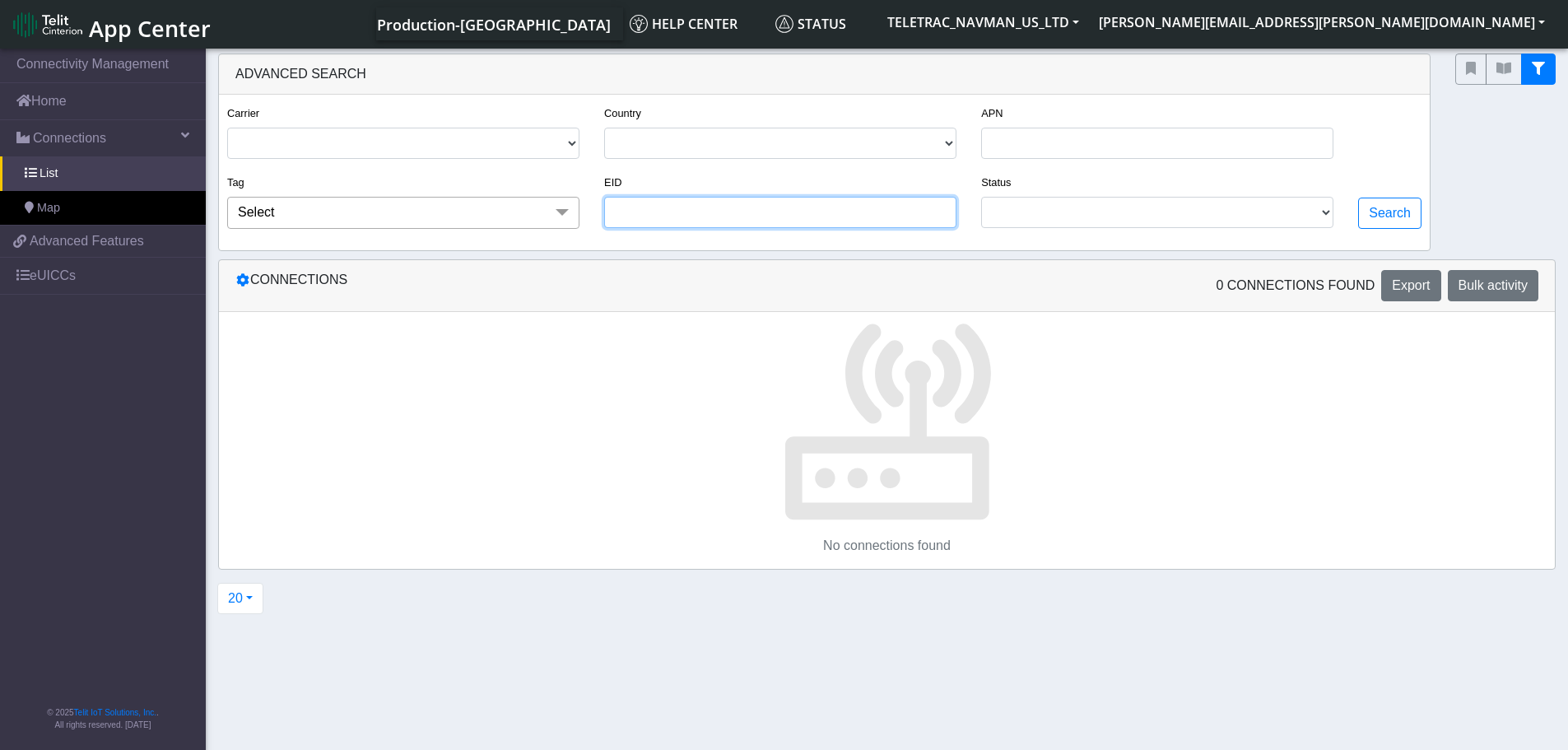
click at [672, 209] on input "EID" at bounding box center [780, 212] width 352 height 31
paste input "02593200000023235118"
type input "02593200000023235118"
click at [1383, 222] on button "Search" at bounding box center [1389, 212] width 63 height 31
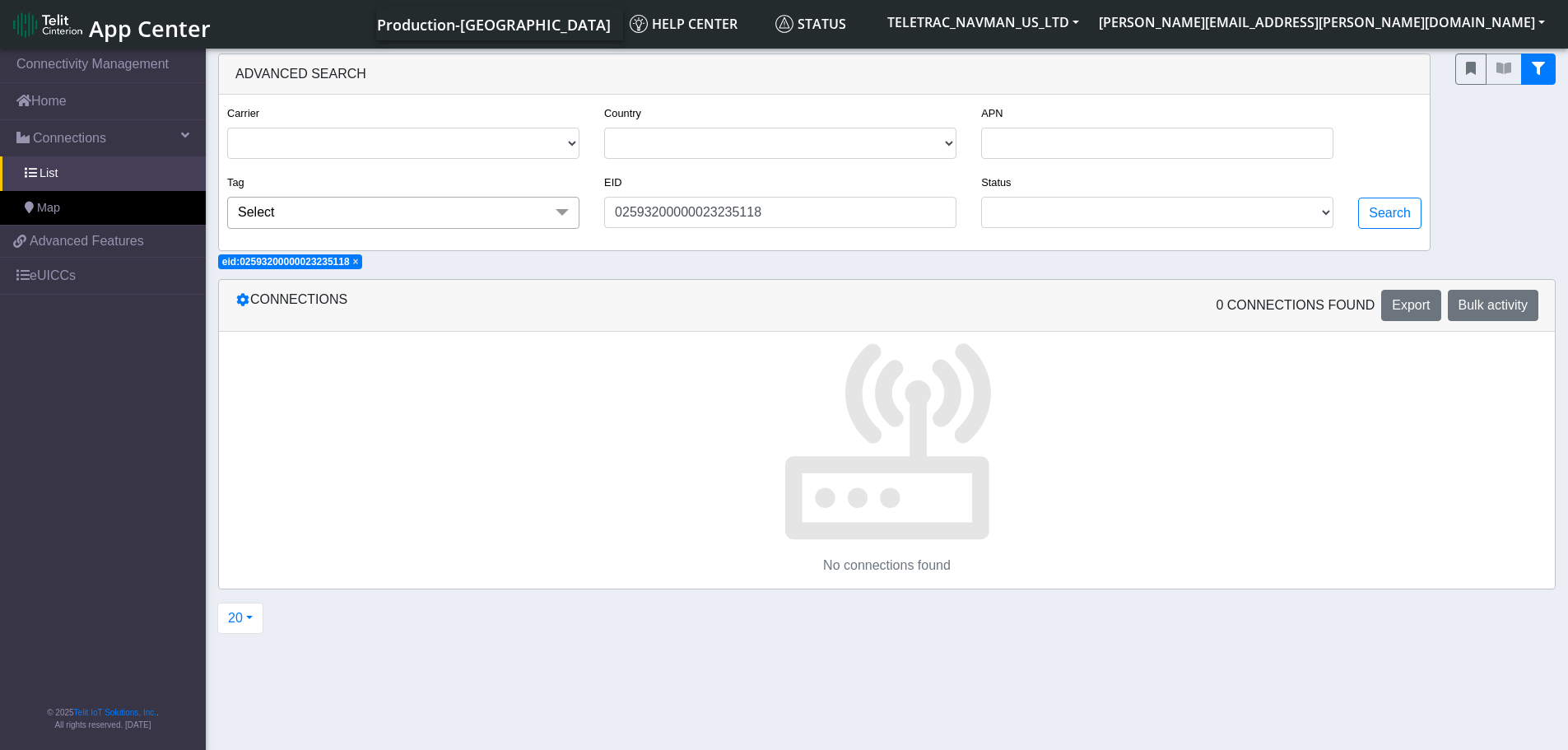
click at [359, 257] on span "×" at bounding box center [356, 262] width 6 height 12
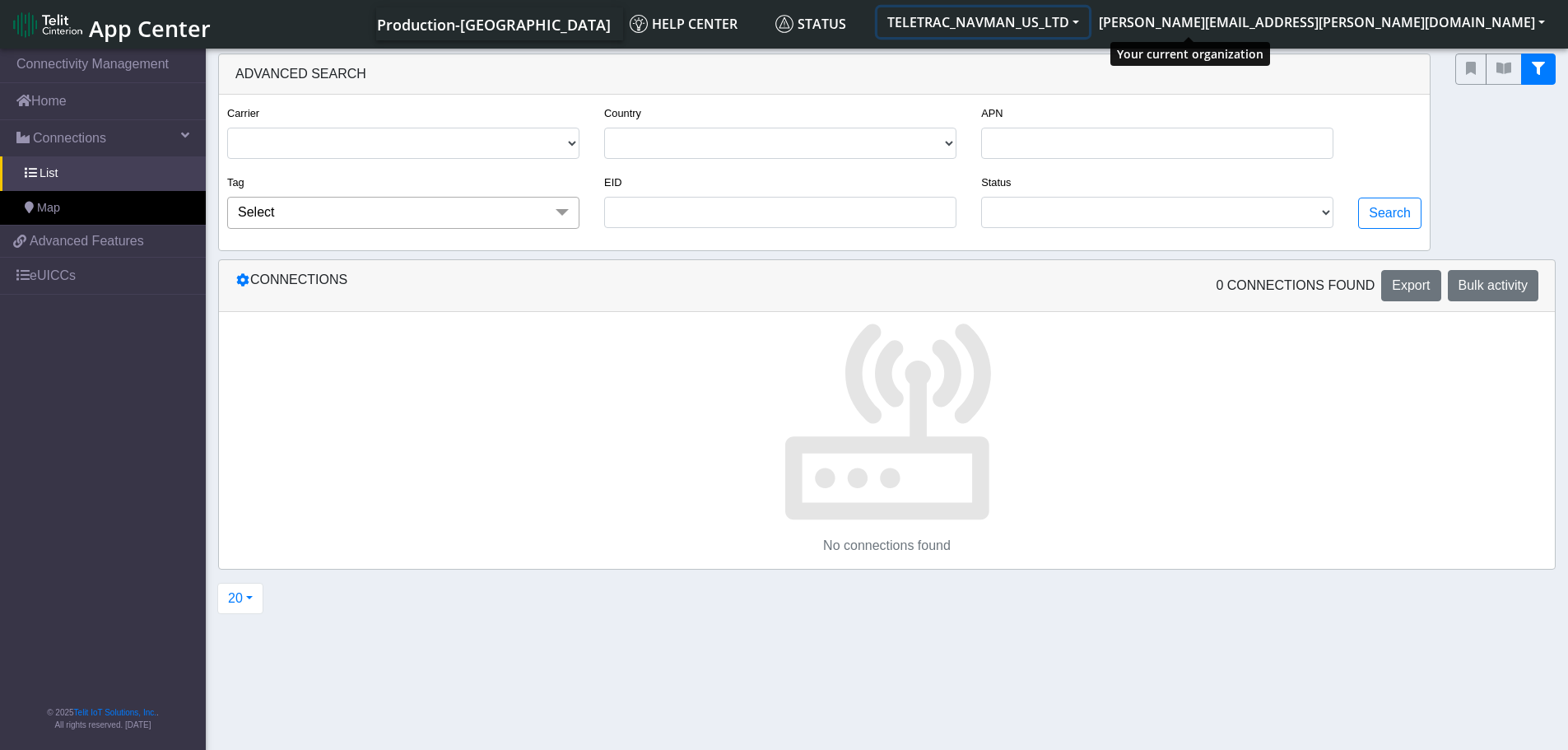
click at [1089, 32] on button "TELETRAC_NAVMAN_US_LTD" at bounding box center [982, 22] width 211 height 29
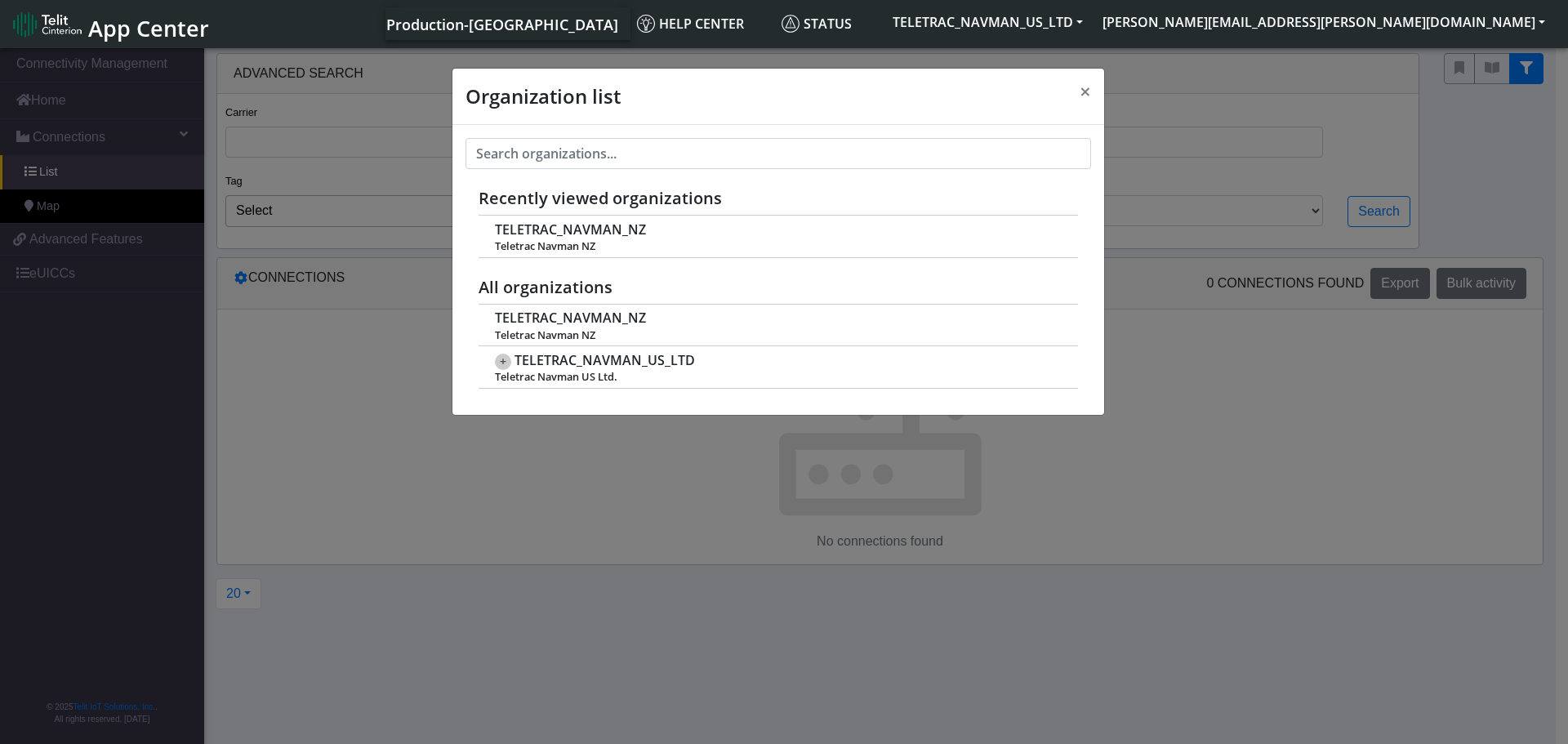
scroll to position [6, 0]
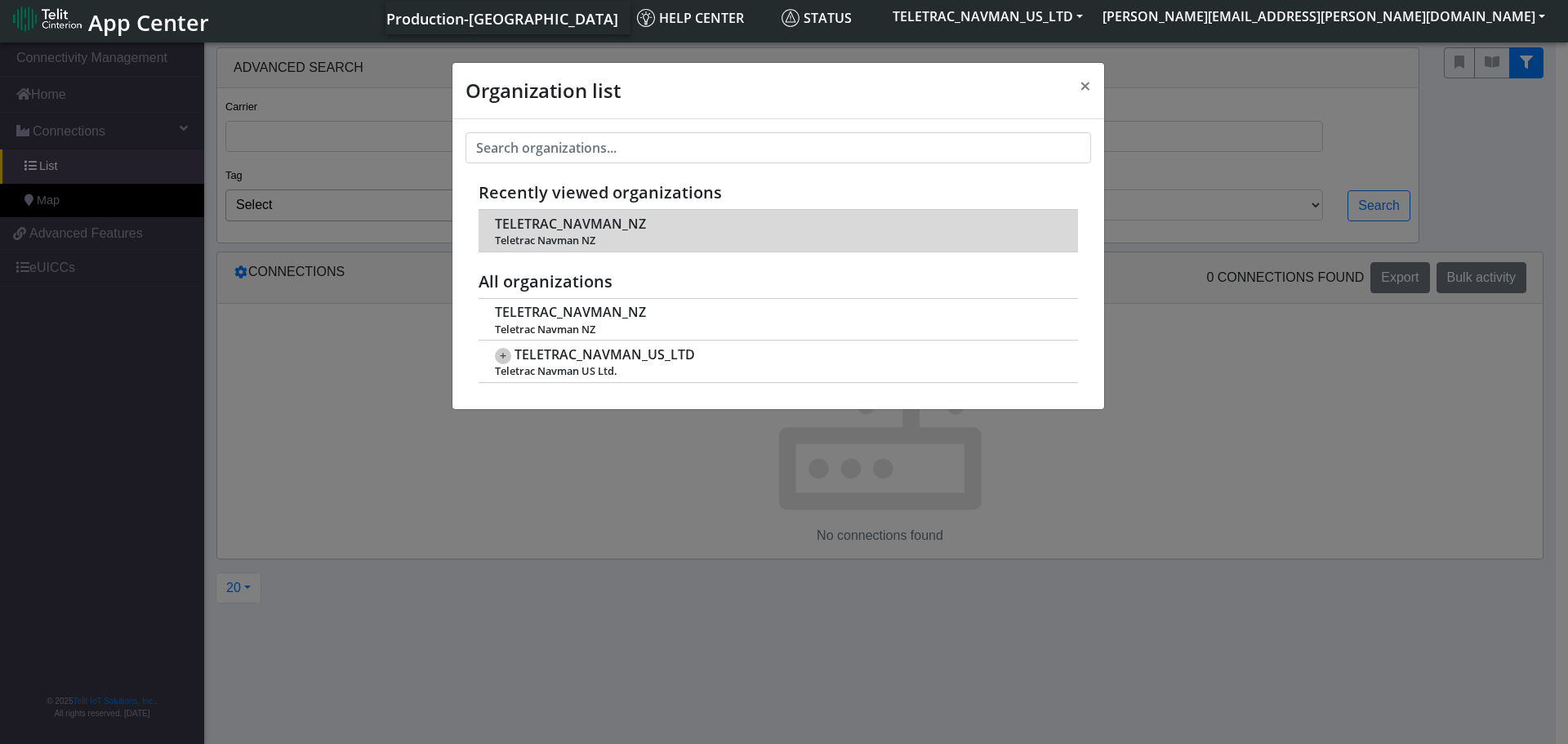
click at [550, 228] on span "TELETRAC_NAVMAN_NZ" at bounding box center [570, 224] width 151 height 16
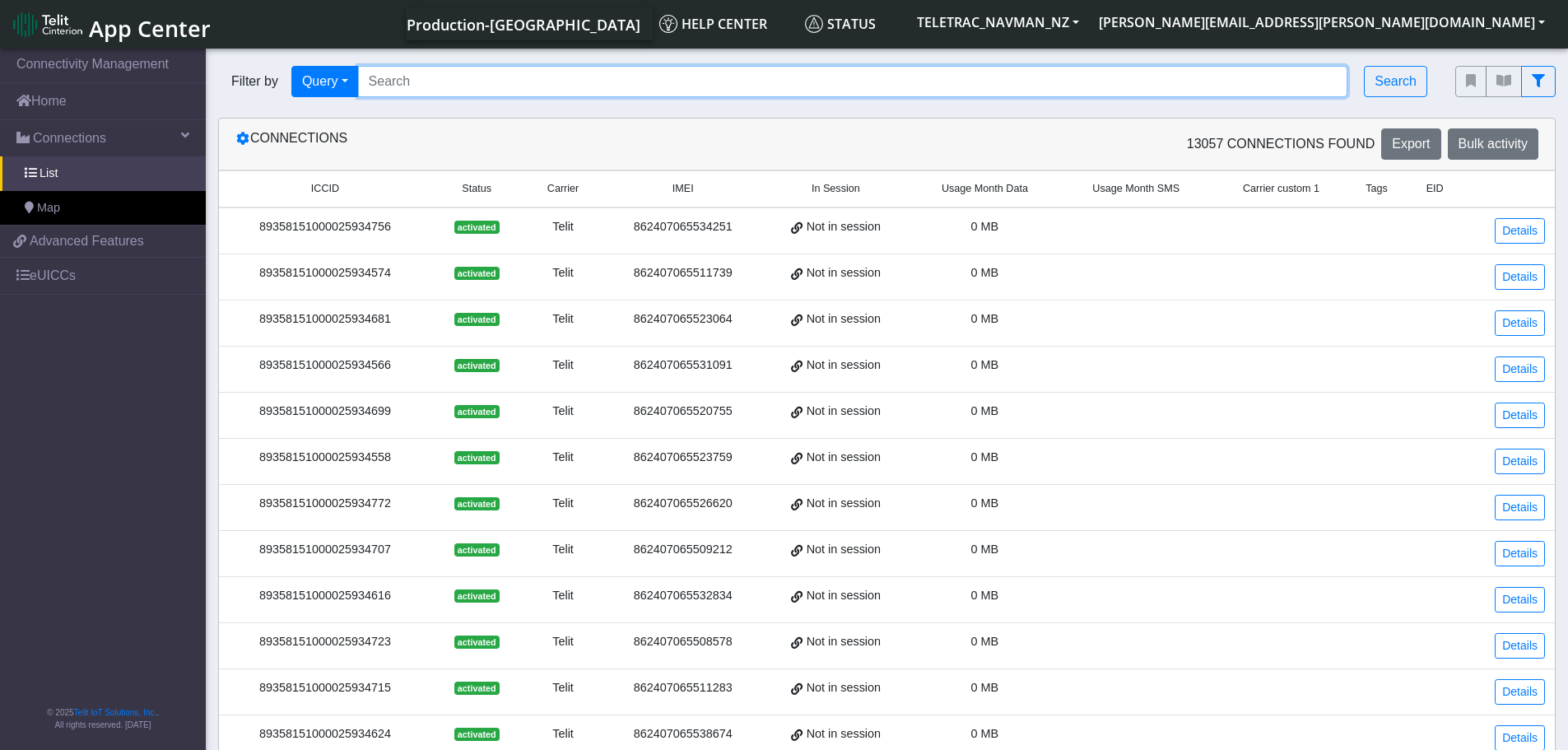
click at [571, 82] on input "Search..." at bounding box center [853, 81] width 990 height 31
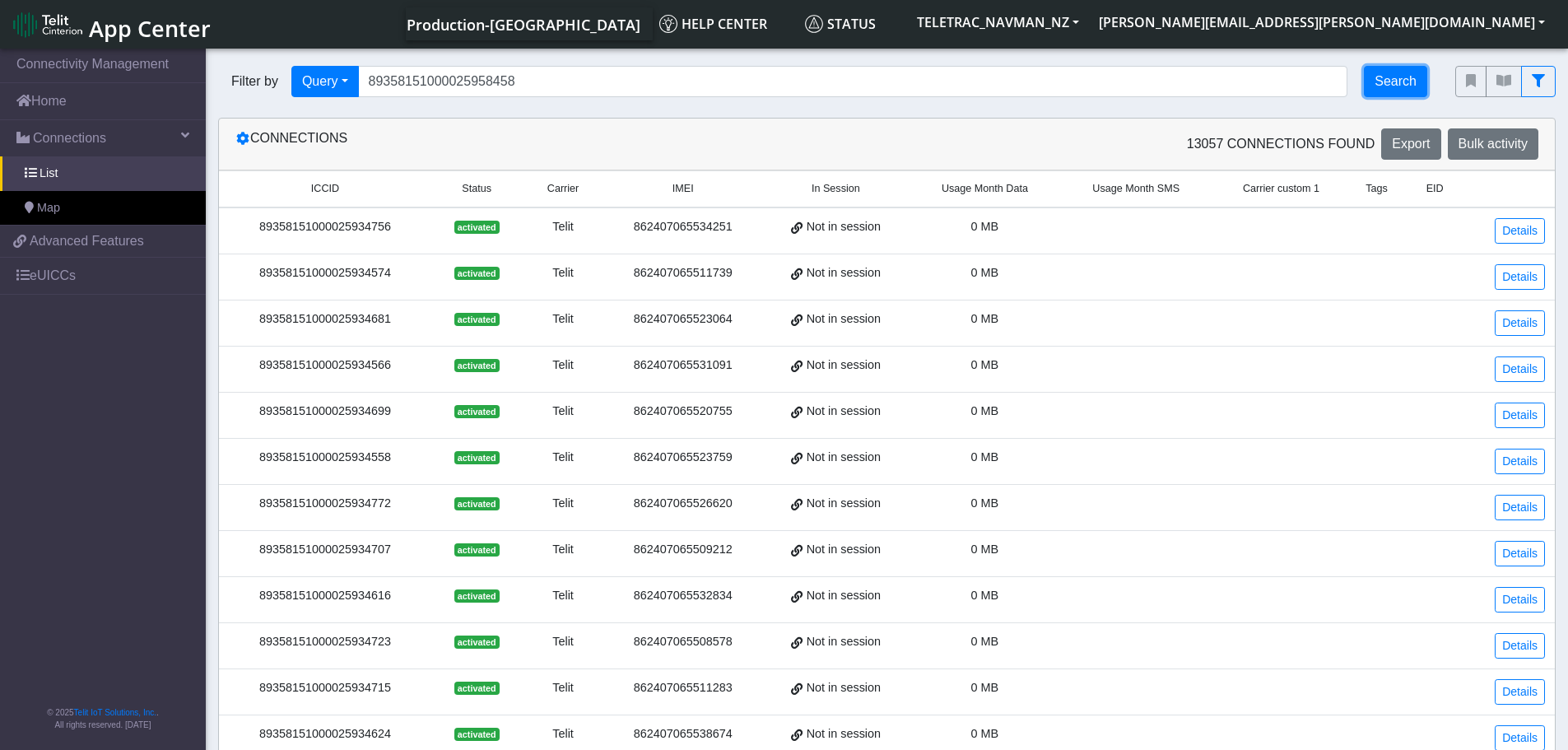
click at [1372, 90] on button "Search" at bounding box center [1395, 81] width 63 height 31
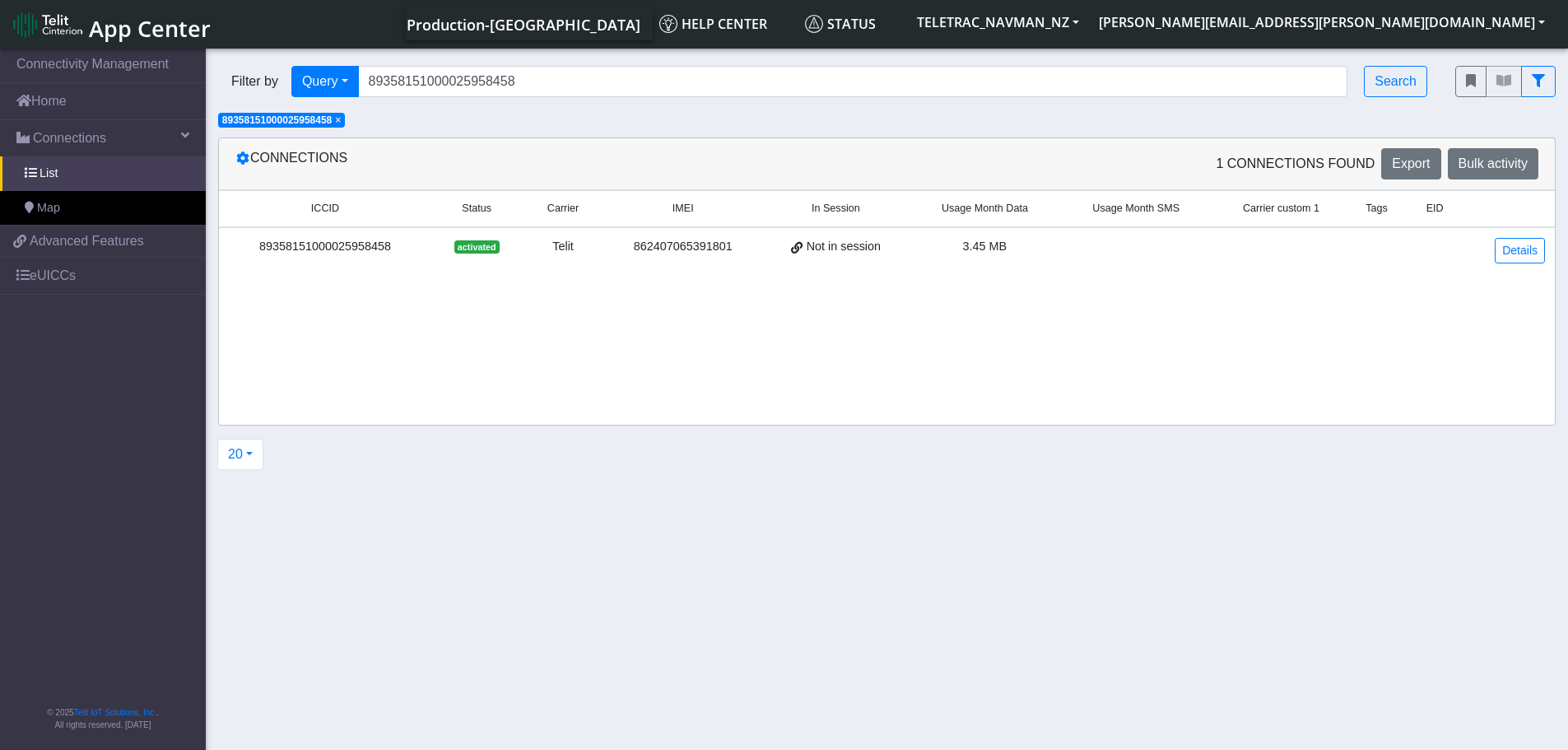
click at [368, 243] on div "89358151000025958458" at bounding box center [325, 246] width 193 height 18
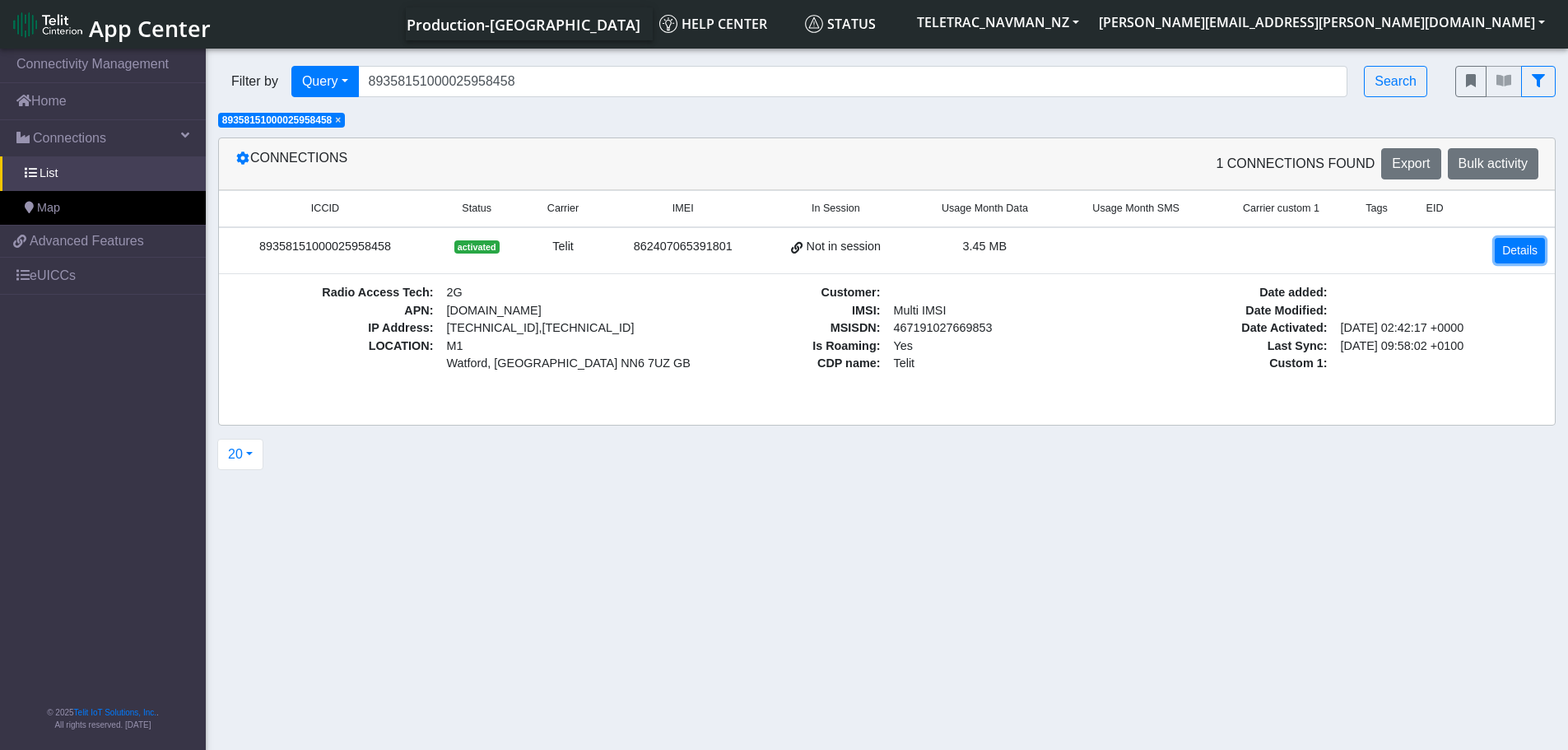
click at [1539, 246] on link "Details" at bounding box center [1520, 250] width 51 height 25
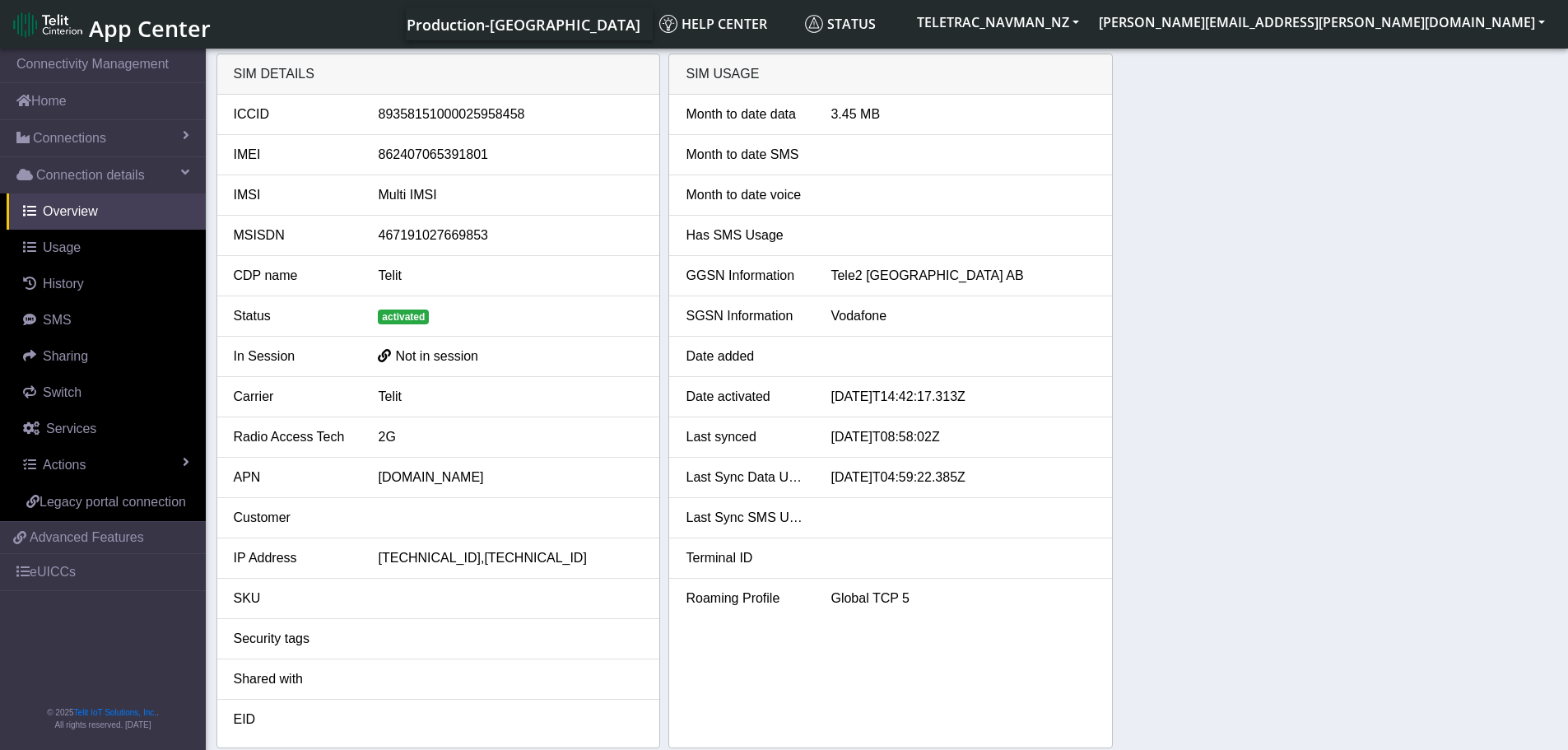
click at [640, 24] on span "Production-[GEOGRAPHIC_DATA]" at bounding box center [523, 24] width 233 height 19
click at [1089, 33] on button "TELETRAC_NAVMAN_NZ" at bounding box center [998, 22] width 182 height 29
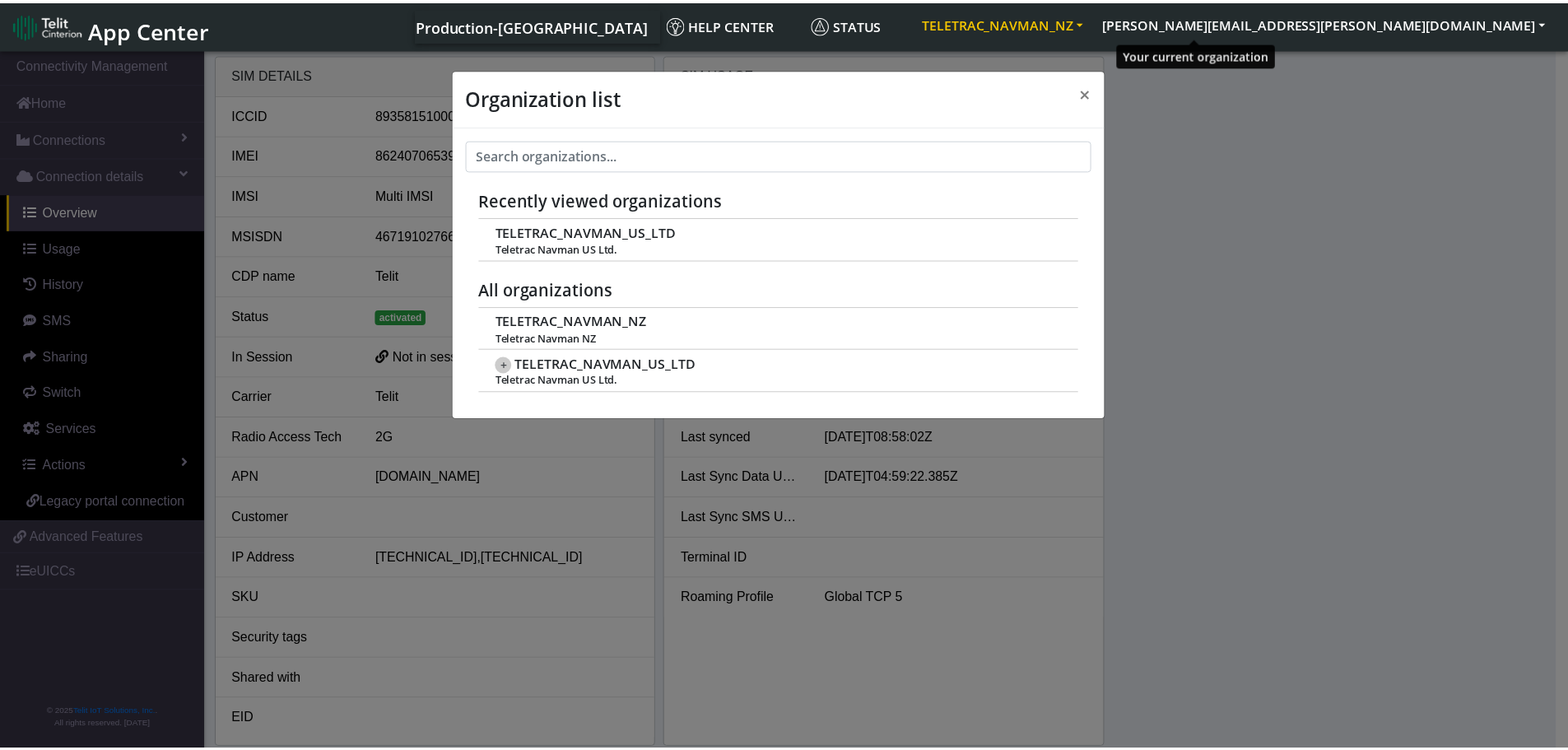
scroll to position [6, 0]
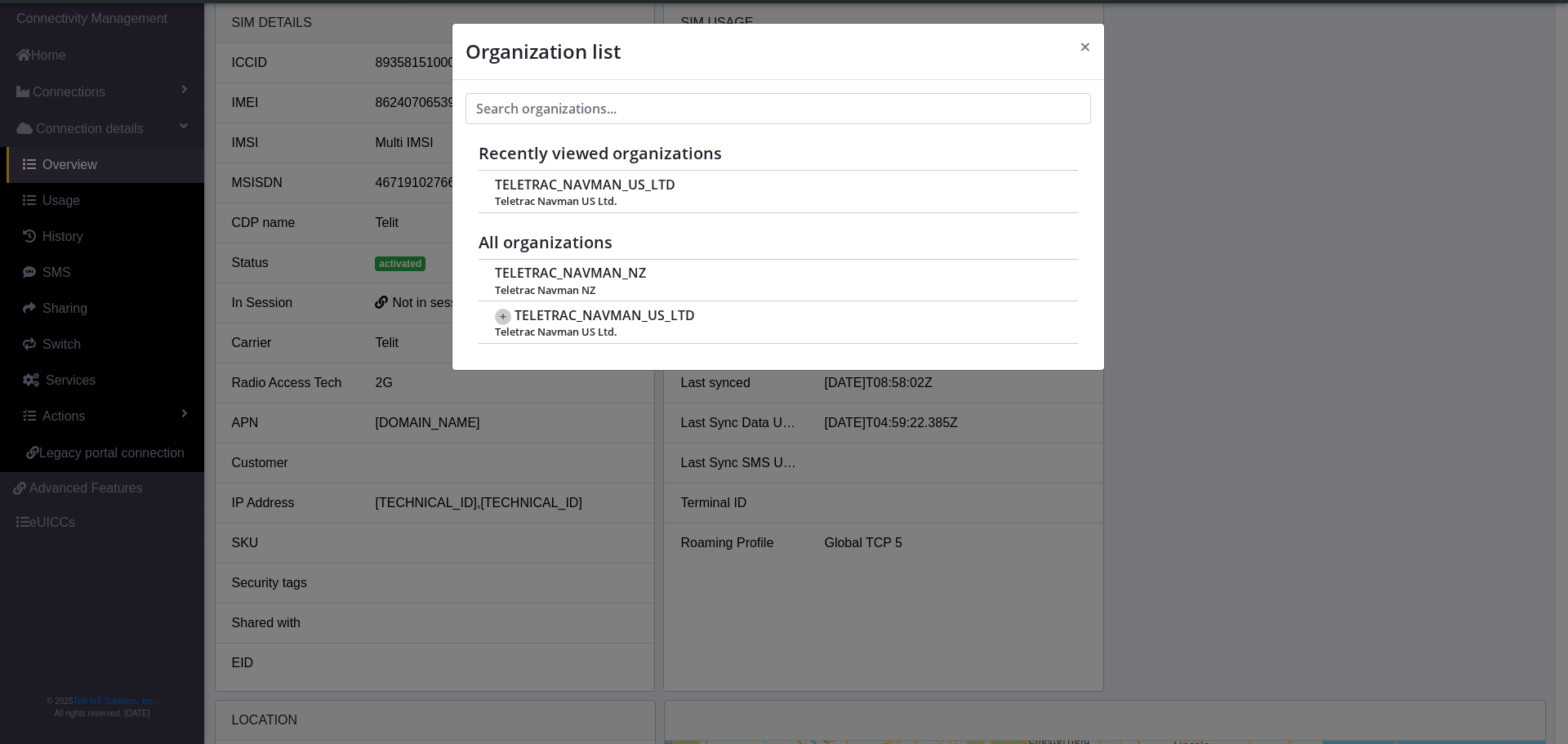
click at [1346, 161] on div "Organization list × Recently viewed organizations TELETRAC_NAVMAN_US_LTD Teletr…" at bounding box center [784, 372] width 1568 height 744
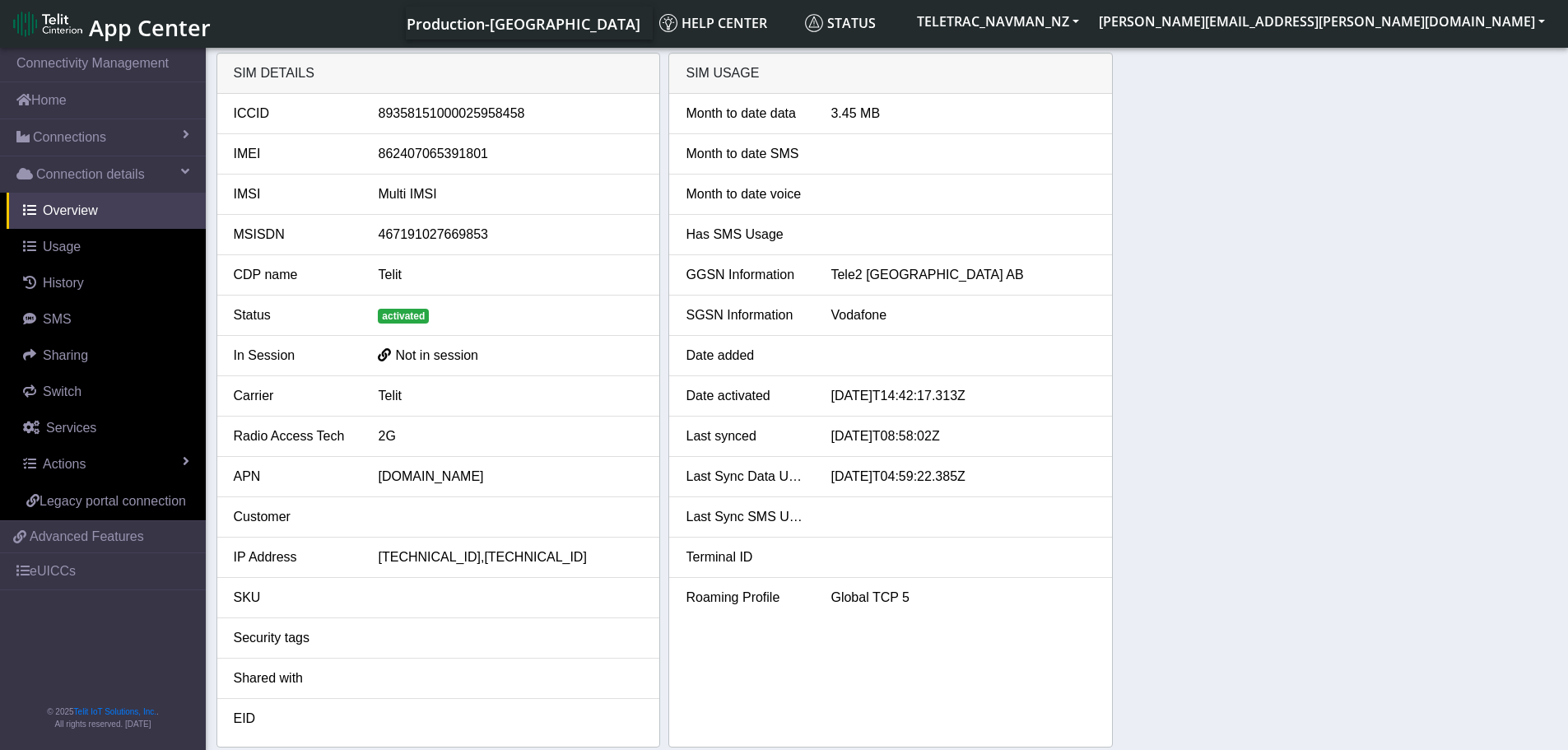
scroll to position [0, 0]
click at [85, 141] on span "Connections" at bounding box center [69, 137] width 73 height 19
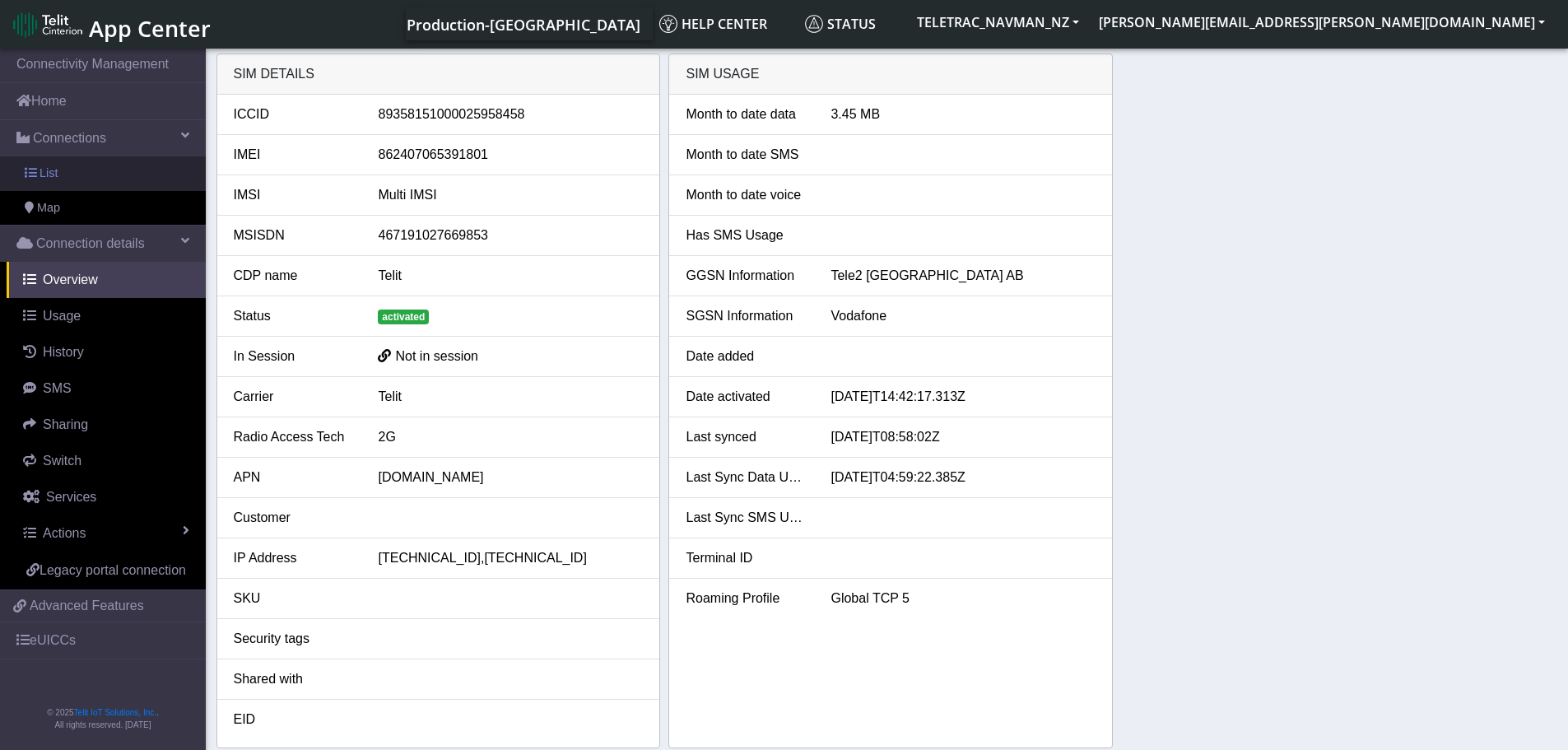
click at [73, 169] on link "List" at bounding box center [103, 174] width 206 height 35
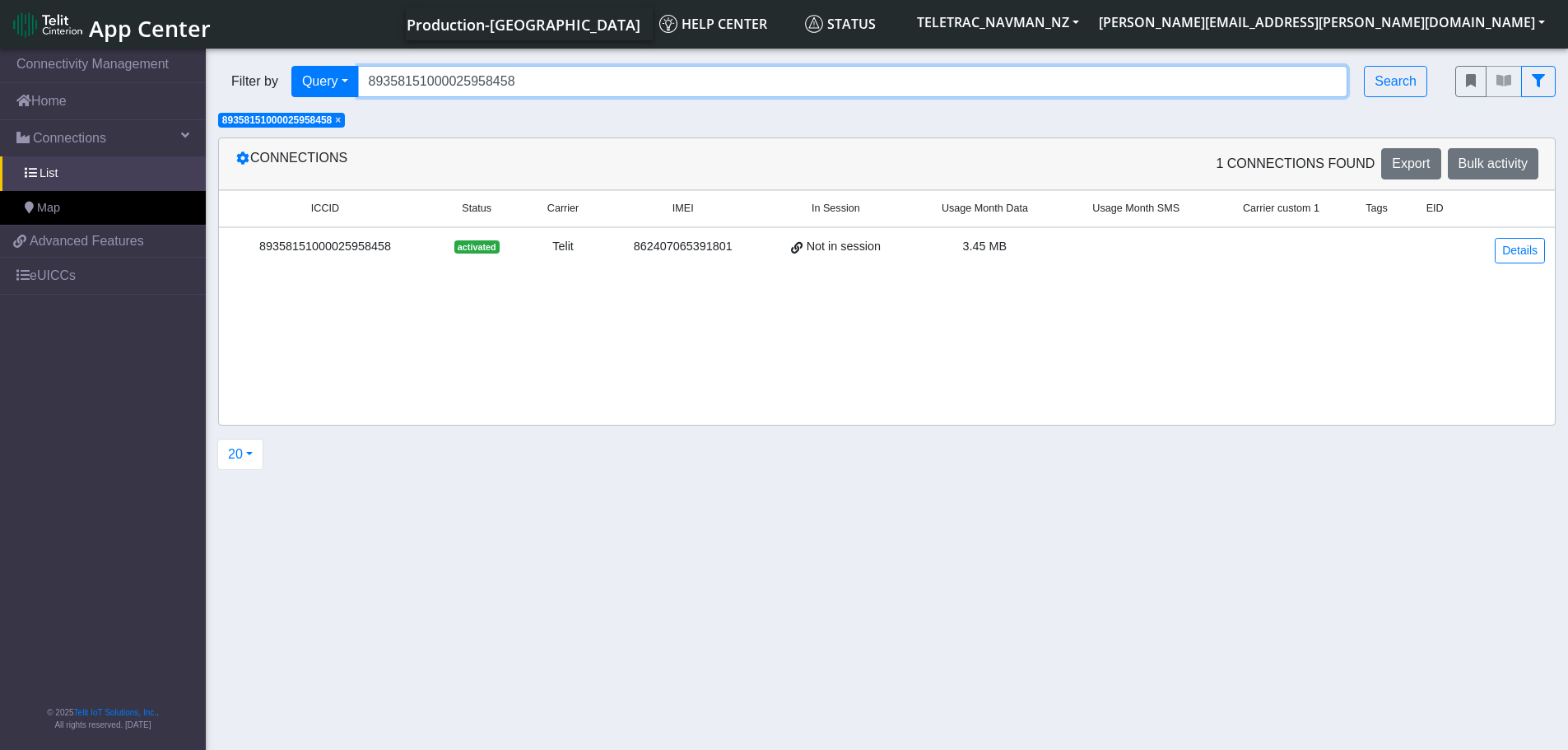
click at [541, 89] on input "89358151000025958458" at bounding box center [853, 81] width 990 height 31
paste input "03132"
type input "89358151000025903132"
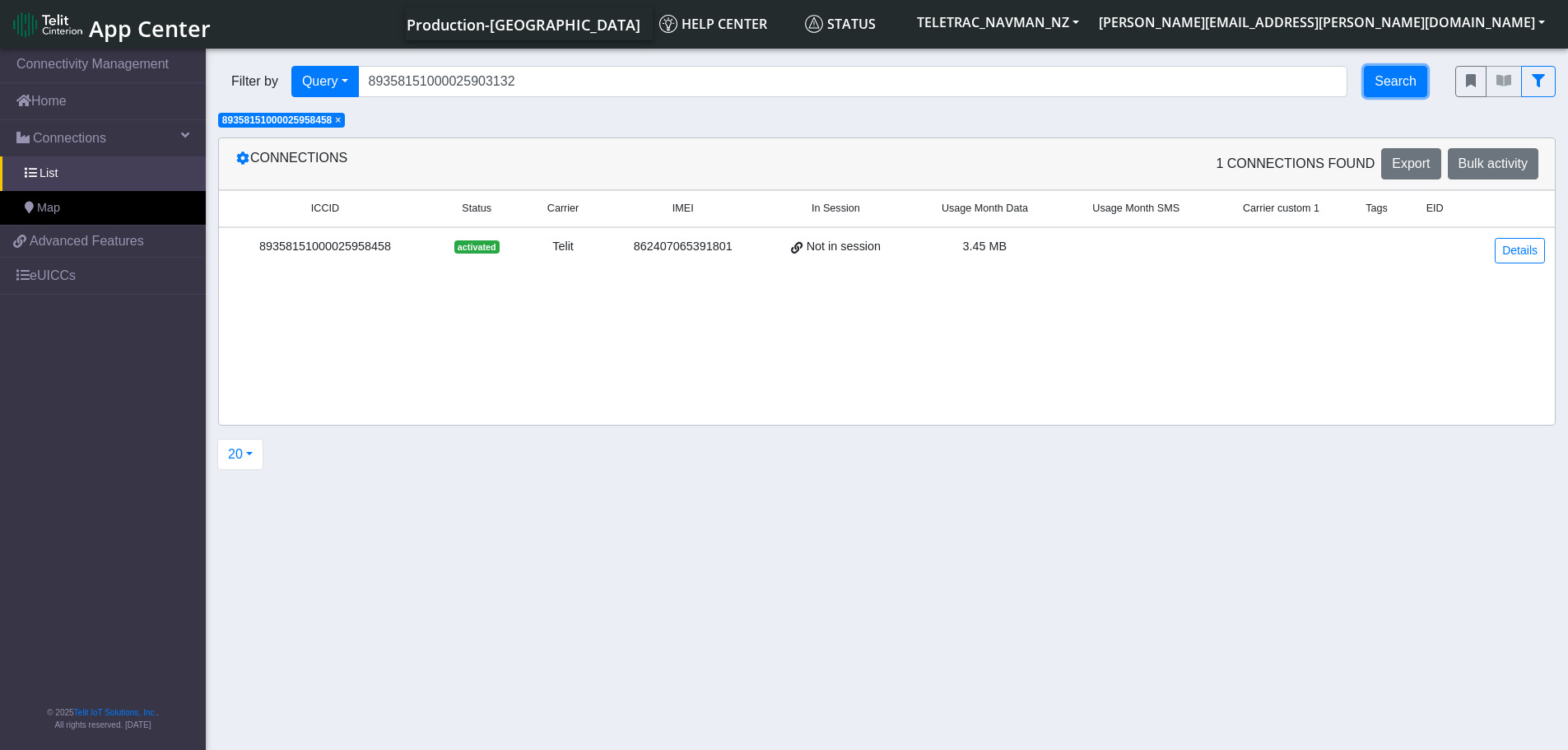
click at [1394, 83] on button "Search" at bounding box center [1395, 81] width 63 height 31
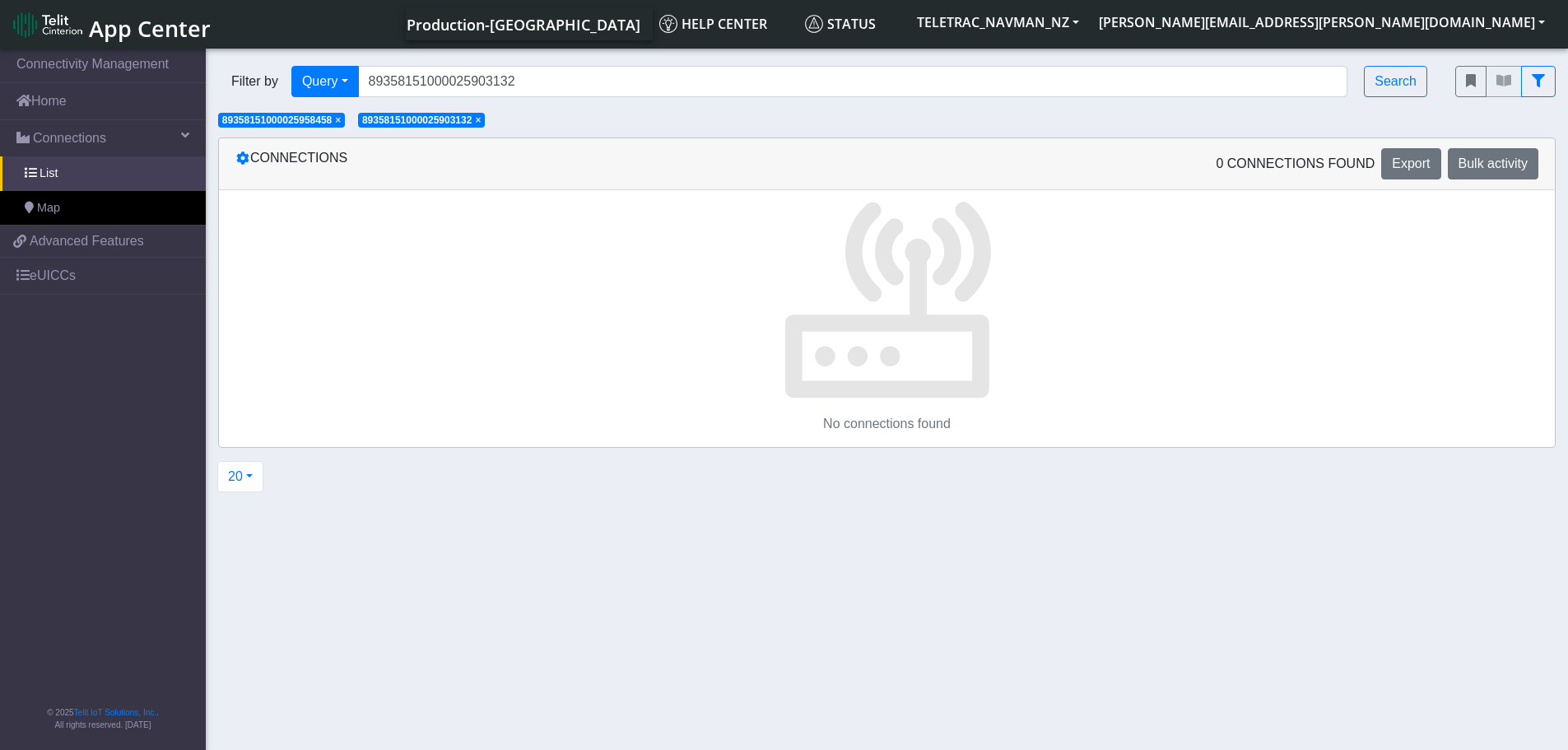
click at [339, 120] on span "×" at bounding box center [338, 121] width 6 height 12
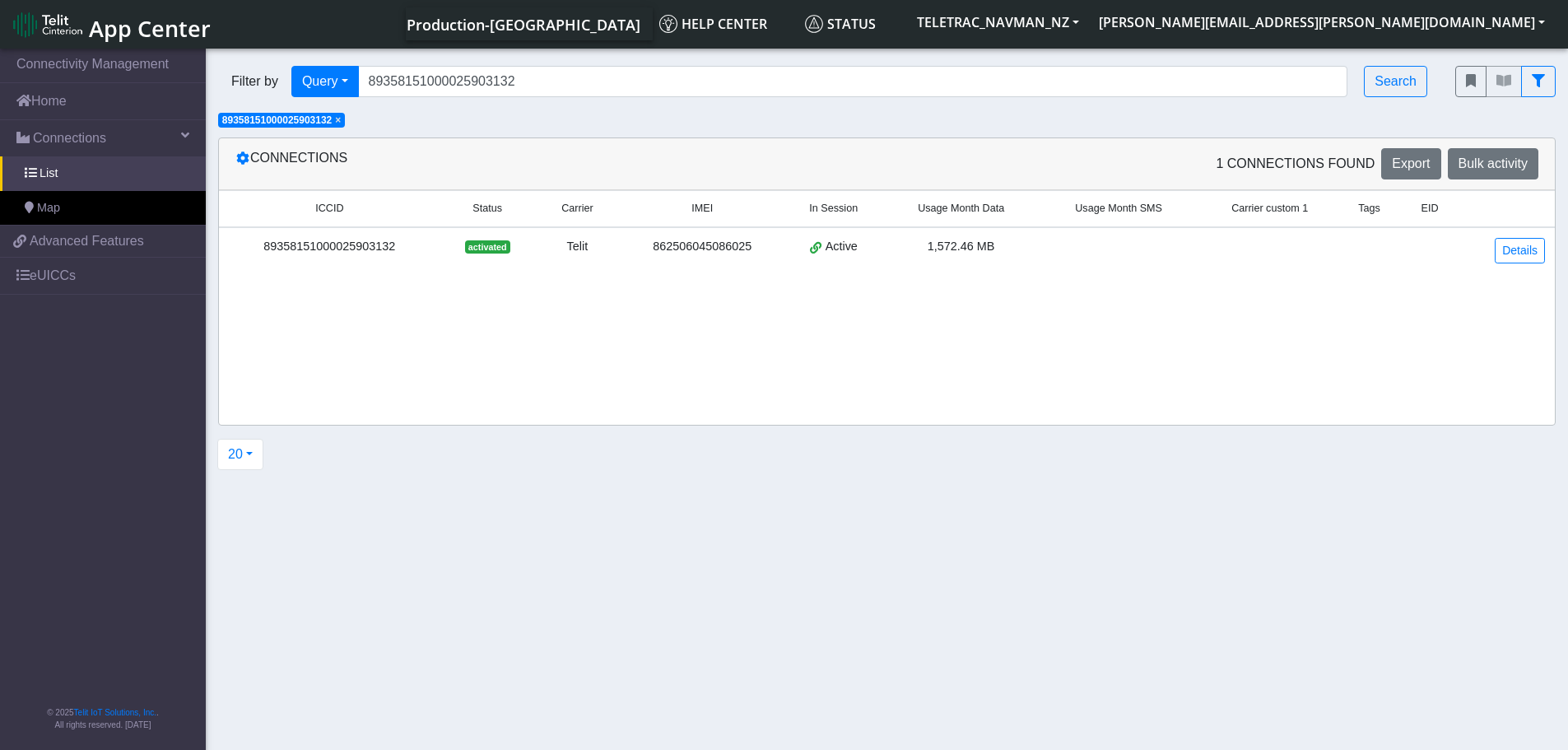
click at [677, 299] on div "ICCID Status Carrier IMEI In Session Usage Month Data Usage Month SMS Carrier c…" at bounding box center [887, 308] width 1336 height 234
click at [679, 242] on div "862506045086025" at bounding box center [702, 246] width 145 height 18
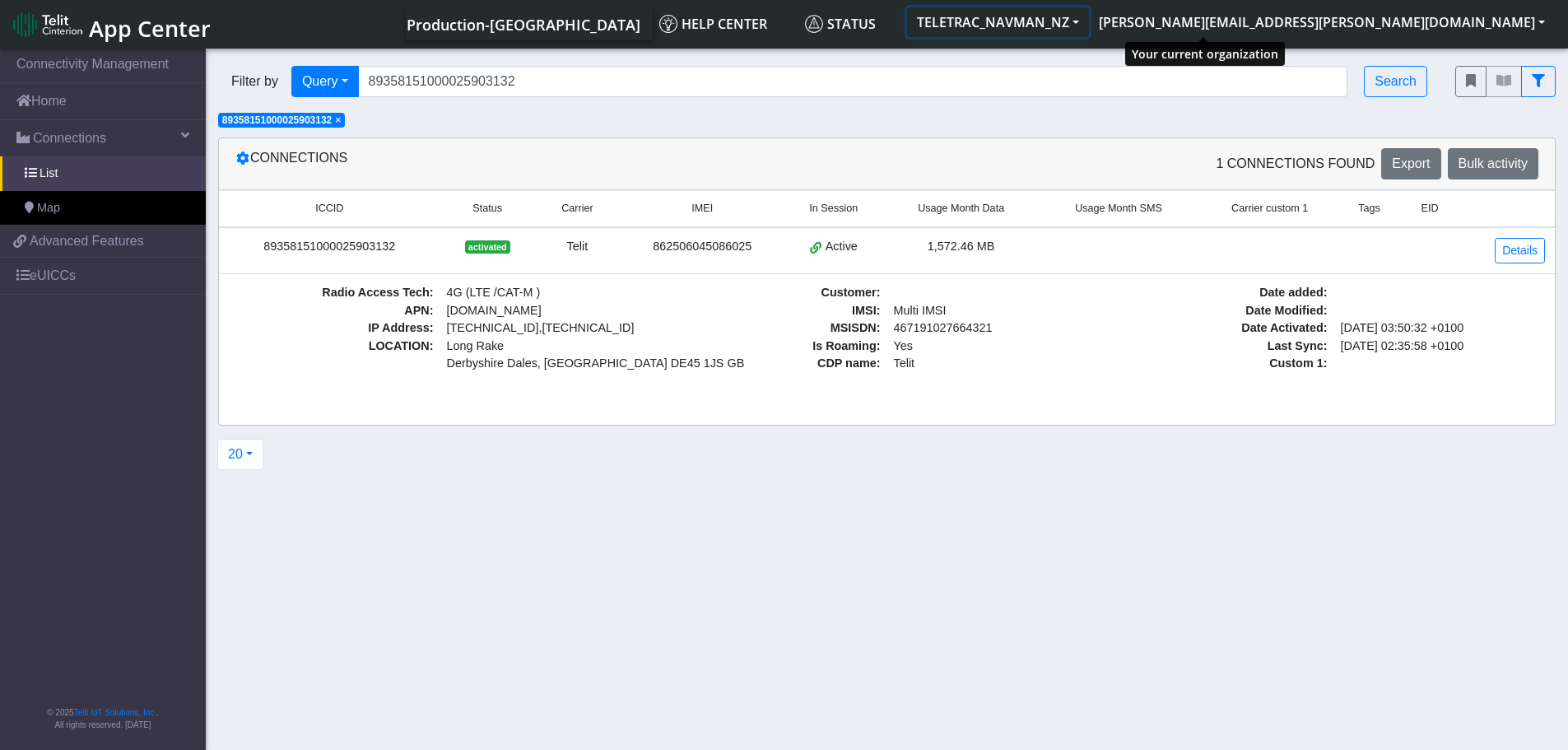
click at [1089, 28] on button "TELETRAC_NAVMAN_NZ" at bounding box center [998, 22] width 182 height 29
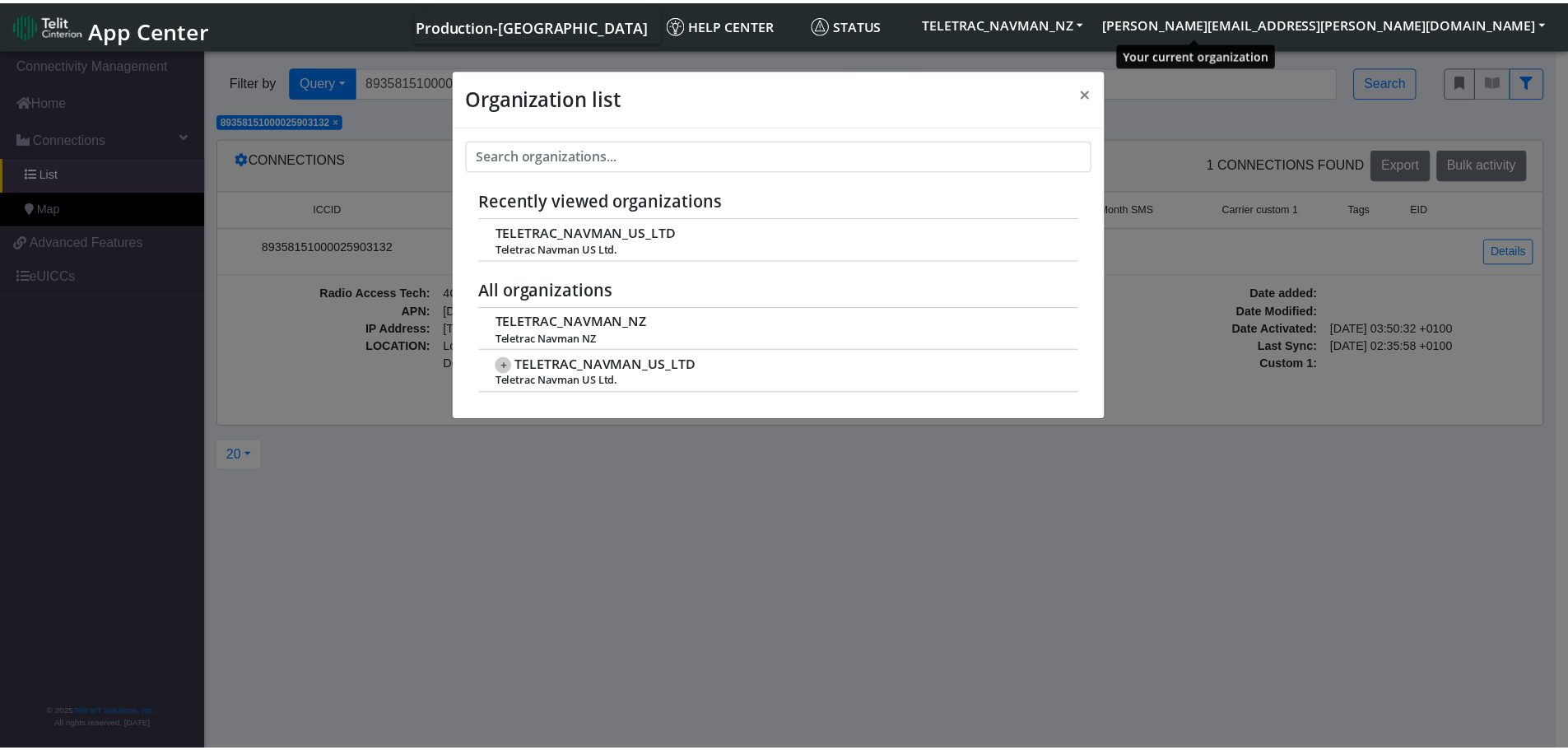
scroll to position [6, 0]
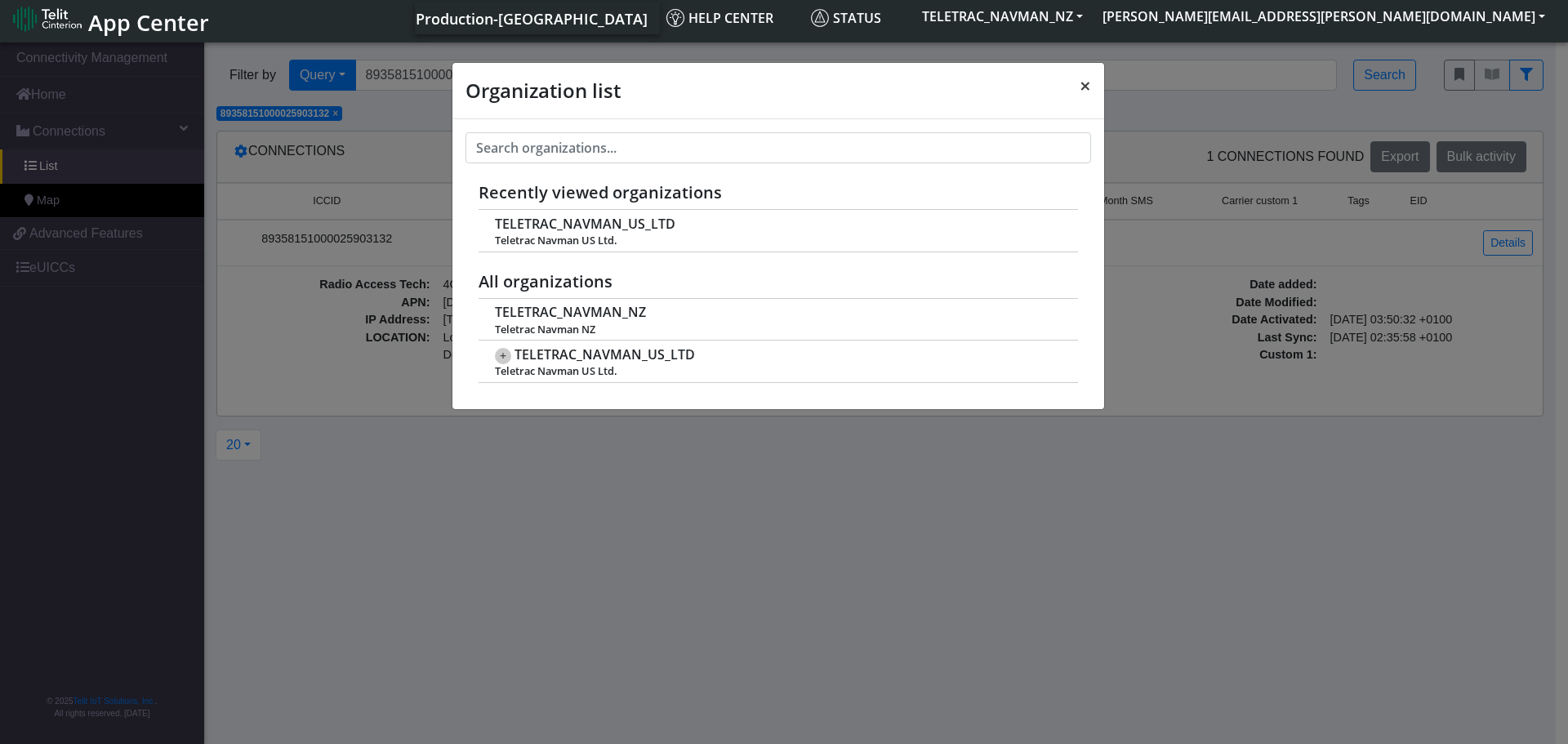
click at [1098, 92] on button "×" at bounding box center [1085, 85] width 38 height 46
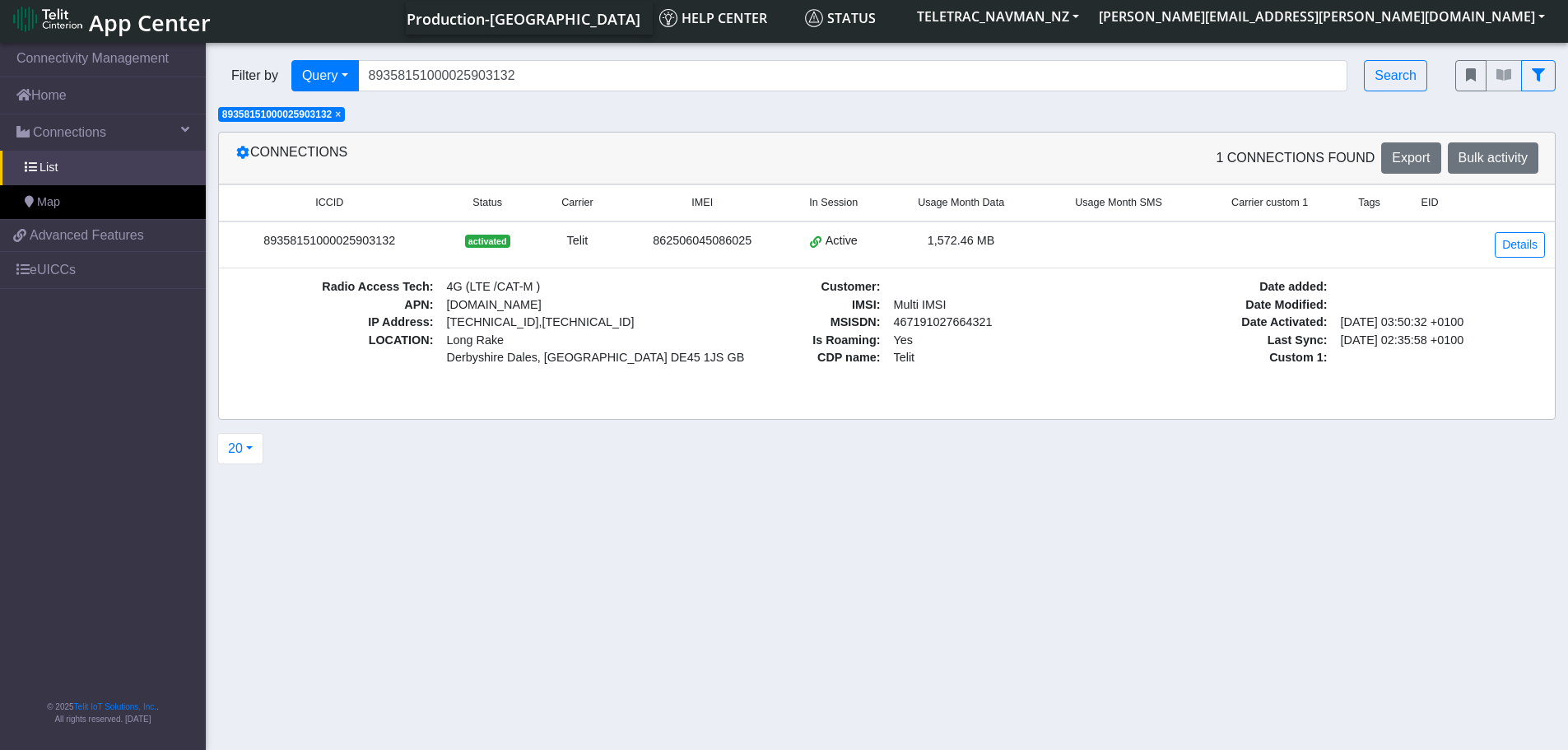
click at [691, 603] on section "Connectivity Management Home Connections List Map f56734caa7014a489ab163da08b4b…" at bounding box center [784, 394] width 1568 height 710
